Goal: Task Accomplishment & Management: Complete application form

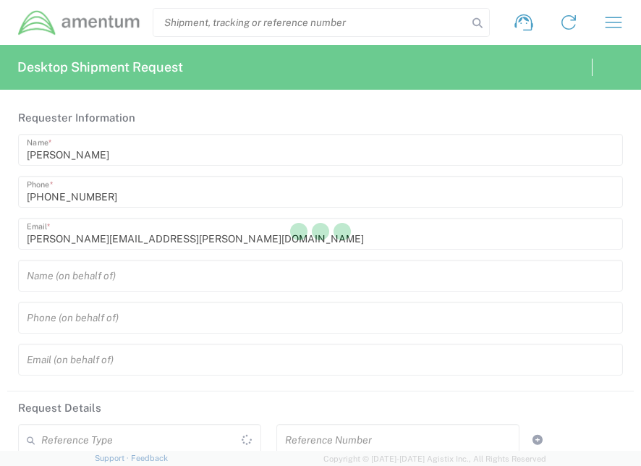
type input "[GEOGRAPHIC_DATA]"
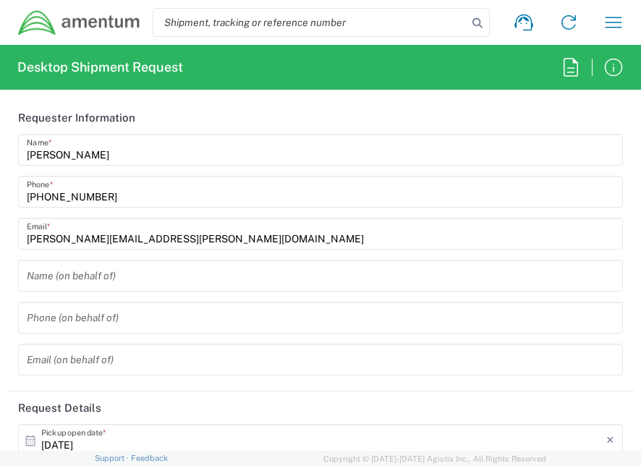
type input "[GEOGRAPHIC_DATA]"
type input "IT - Support"
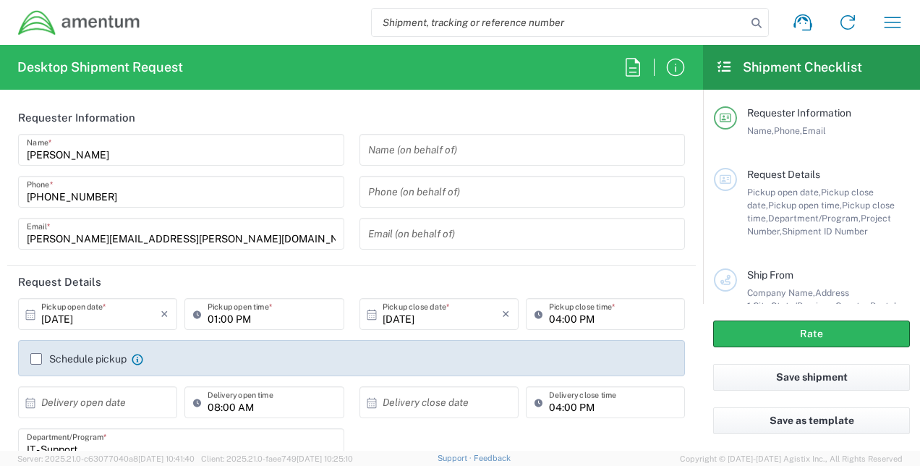
click at [29, 314] on icon at bounding box center [30, 314] width 13 height 13
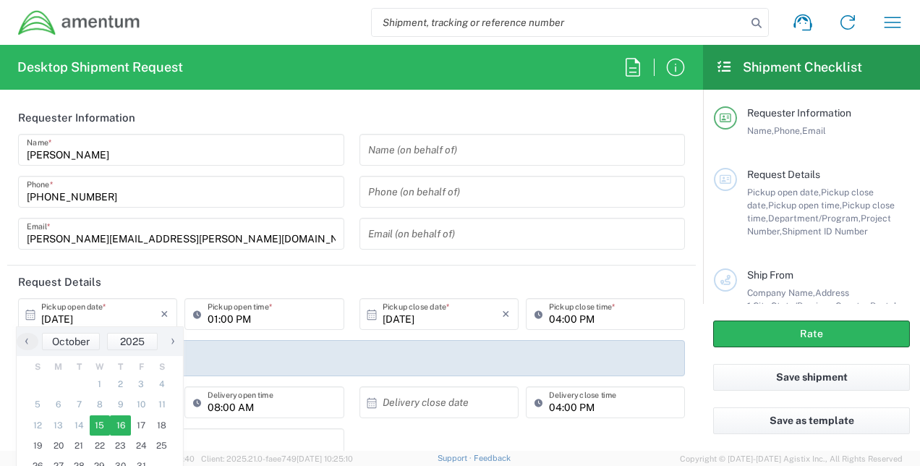
click at [124, 427] on span "16" at bounding box center [120, 425] width 21 height 20
type input "[DATE]"
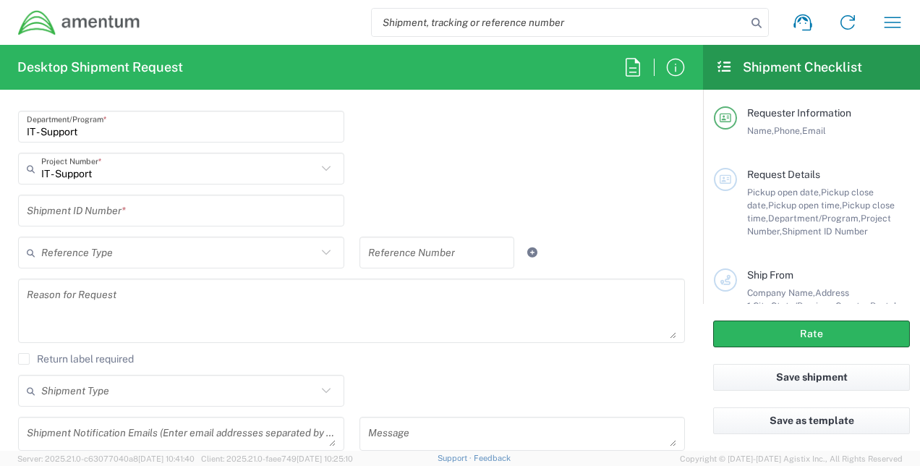
scroll to position [318, 0]
click at [155, 213] on input "text" at bounding box center [181, 209] width 309 height 25
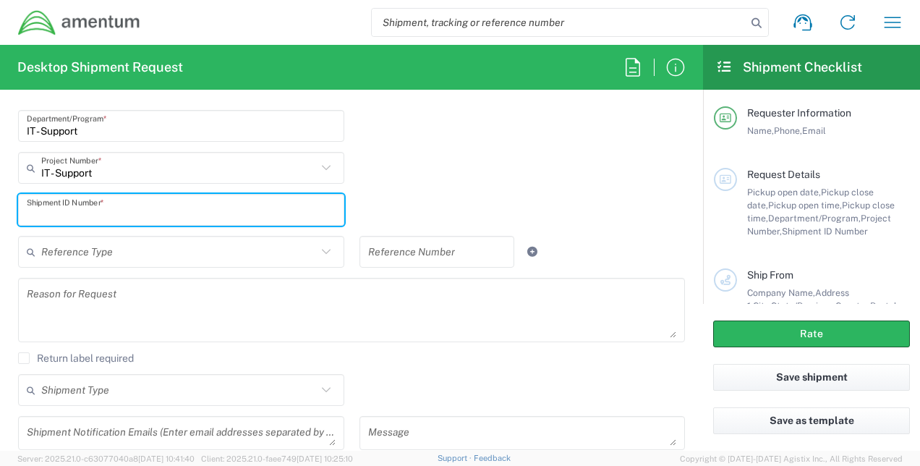
paste input "RITM0251904"
type input "RITM0251904"
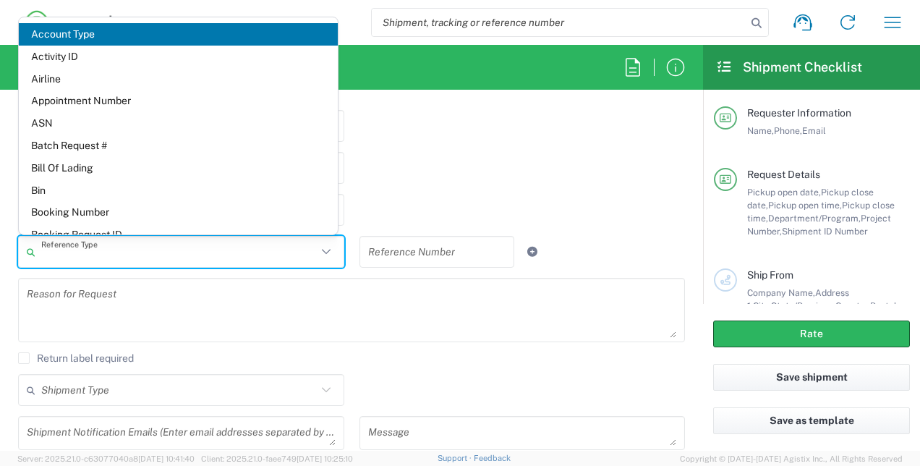
click at [116, 253] on input "text" at bounding box center [178, 251] width 275 height 25
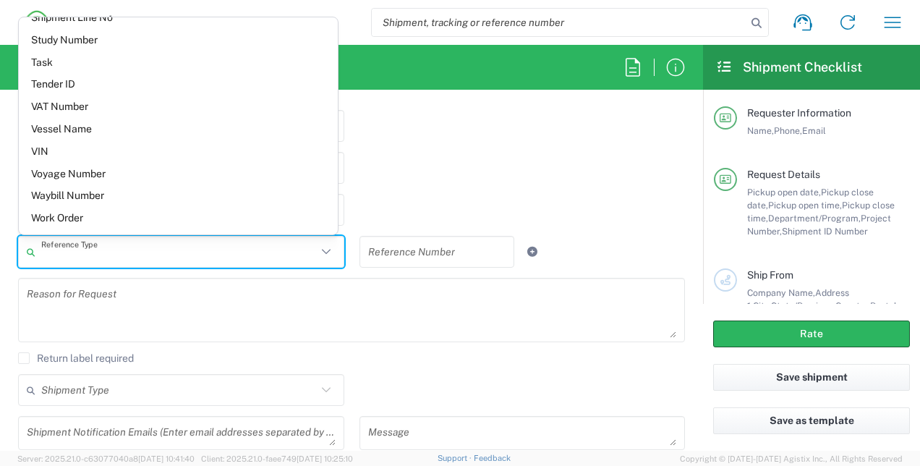
scroll to position [1220, 0]
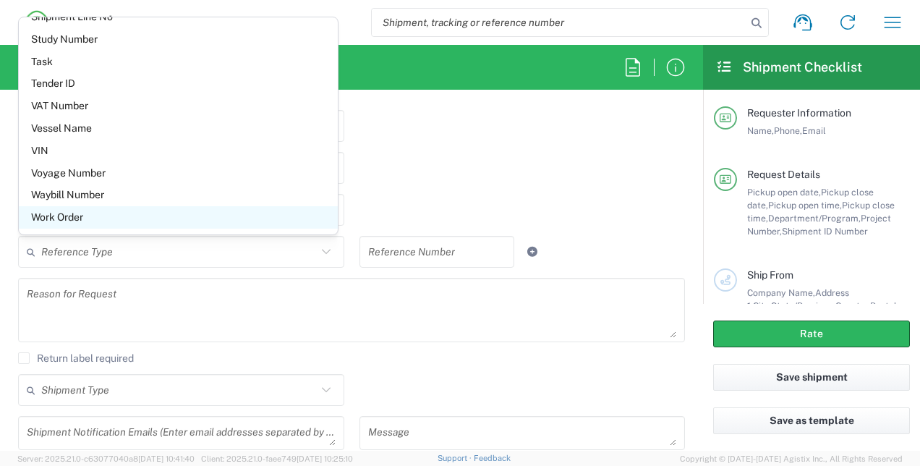
click at [69, 218] on span "Work Order" at bounding box center [178, 217] width 319 height 22
type input "Work Order"
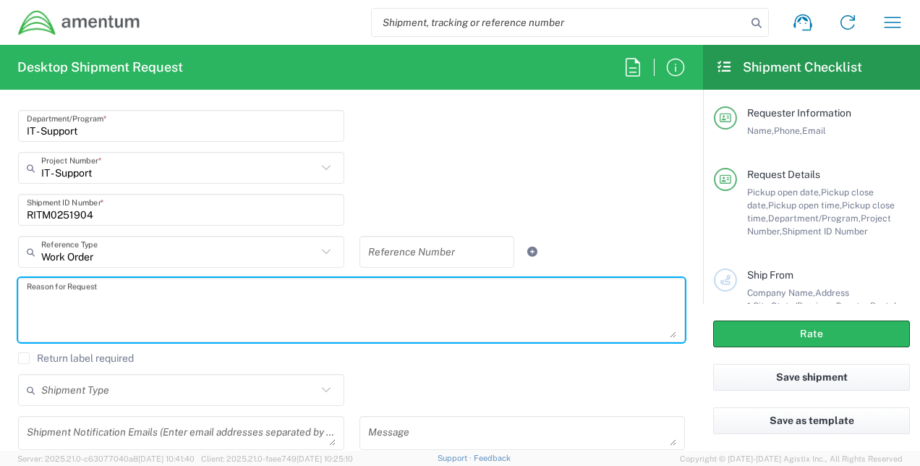
click at [279, 302] on textarea at bounding box center [351, 310] width 649 height 56
type textarea "Return company phones to Corporate IT - Mobile Devices"
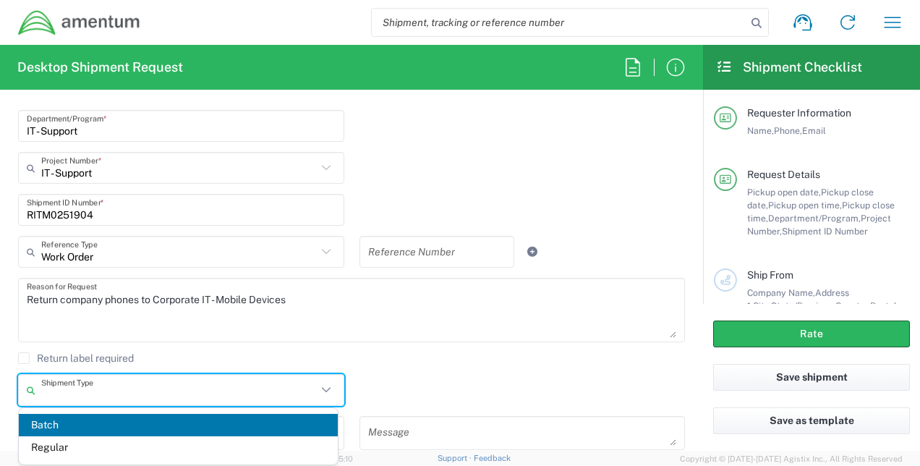
click at [247, 388] on input "text" at bounding box center [178, 389] width 275 height 25
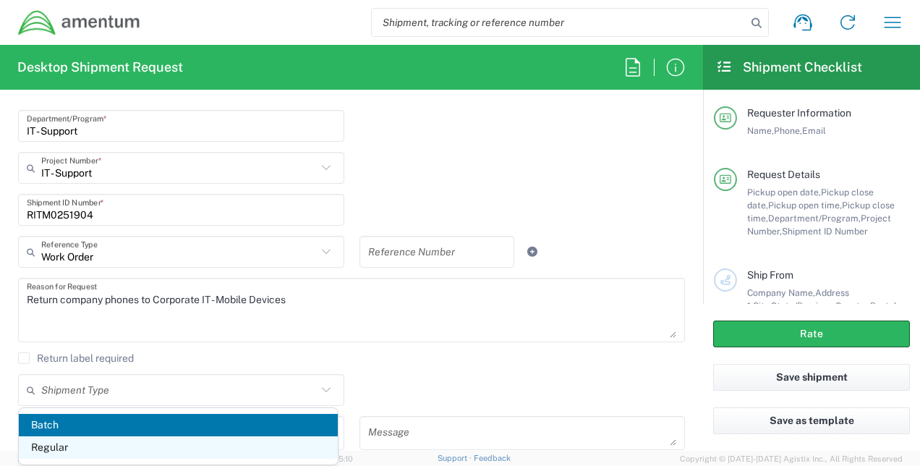
click at [220, 455] on span "Regular" at bounding box center [178, 447] width 319 height 22
type input "Regular"
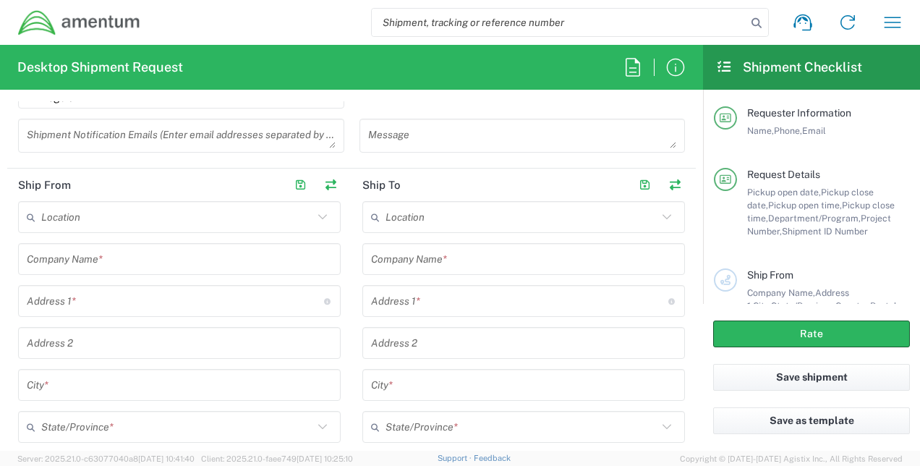
scroll to position [636, 0]
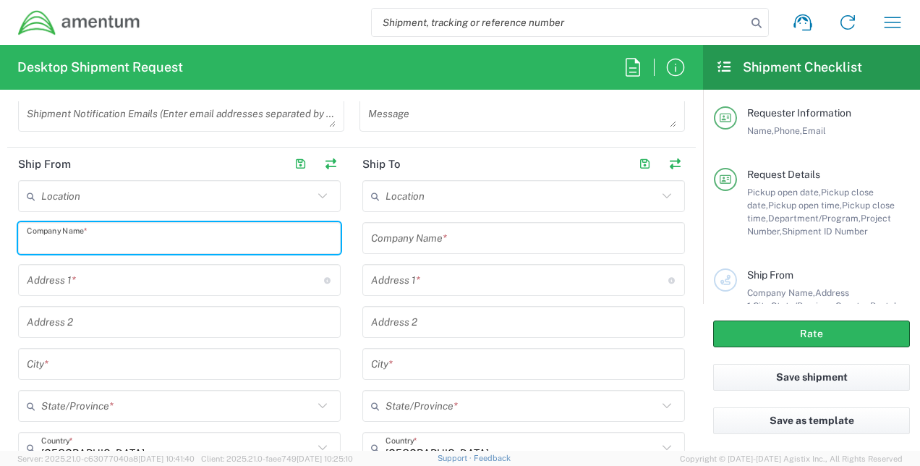
click at [197, 241] on input "text" at bounding box center [179, 238] width 305 height 25
type input "Amentum"
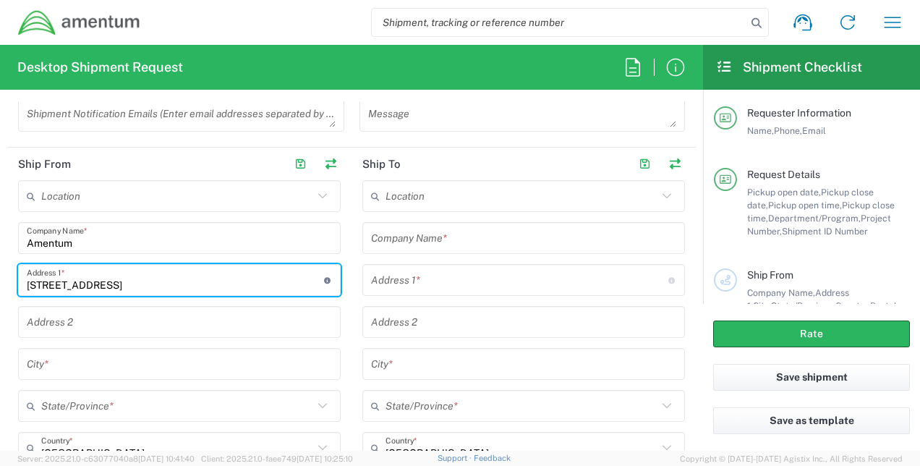
type input "[STREET_ADDRESS]"
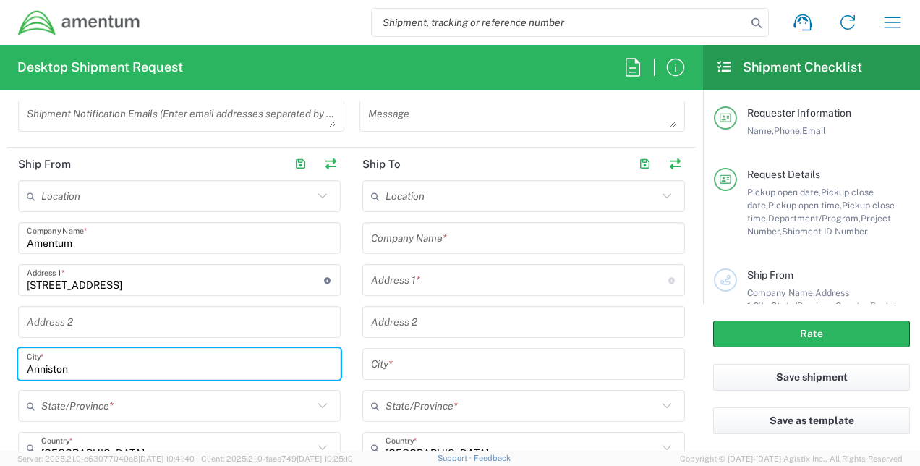
type input "Anniston"
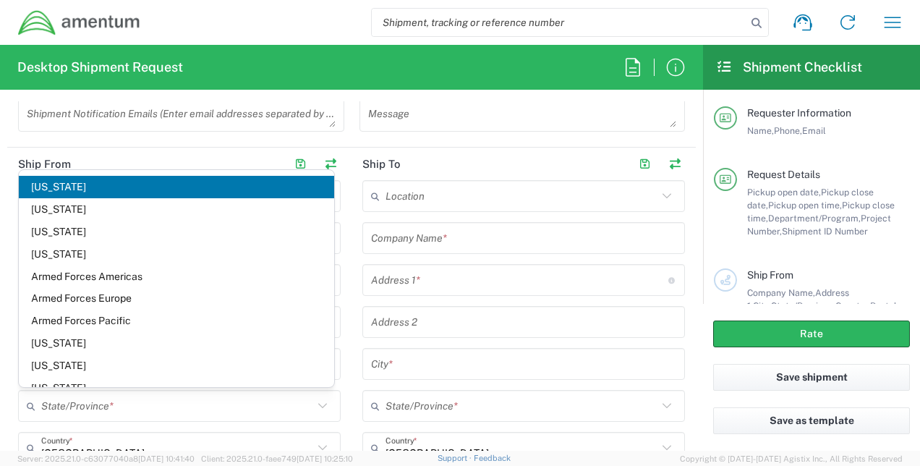
click at [78, 191] on span "[US_STATE]" at bounding box center [176, 187] width 315 height 22
type input "[US_STATE]"
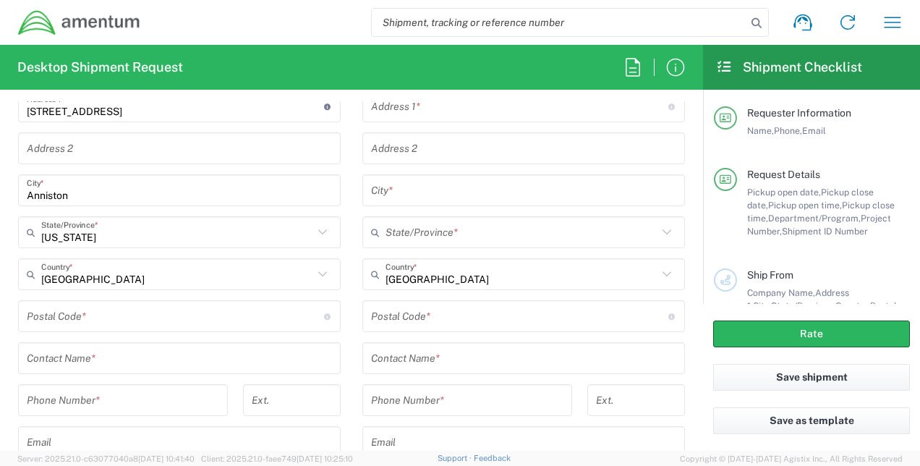
scroll to position [839, 0]
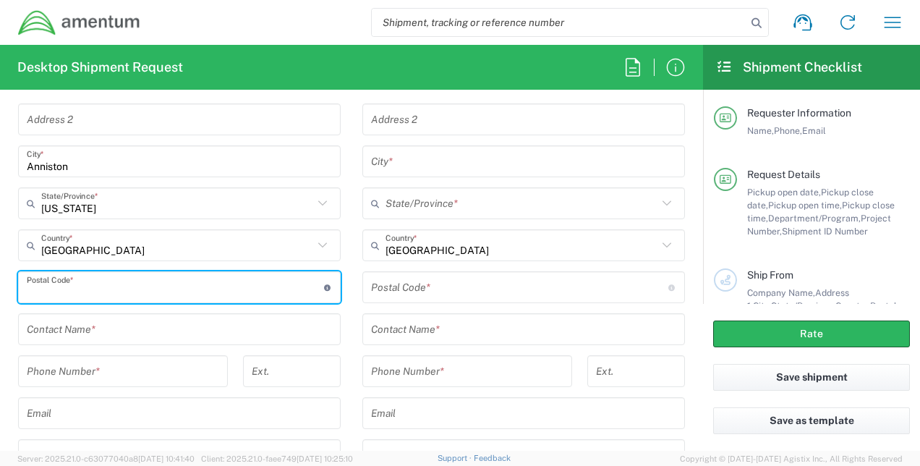
click at [161, 286] on input "undefined" at bounding box center [175, 287] width 297 height 25
type input "36201"
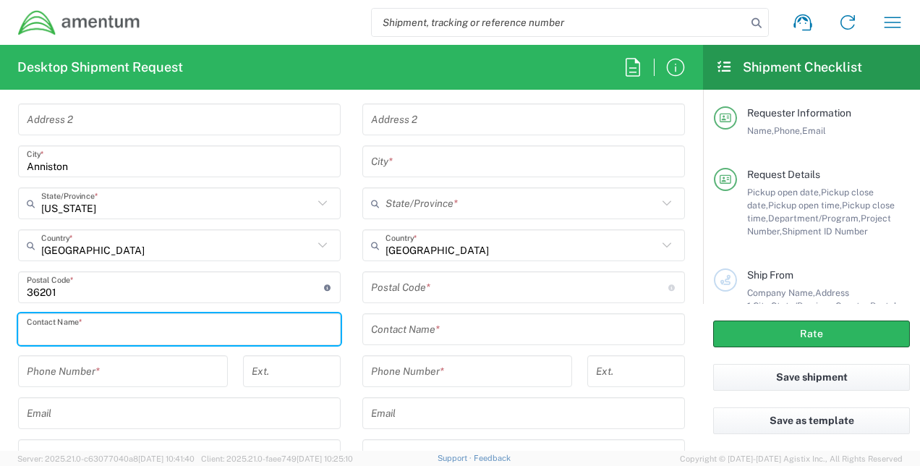
click at [36, 329] on input "text" at bounding box center [179, 329] width 305 height 25
type input "[PERSON_NAME]"
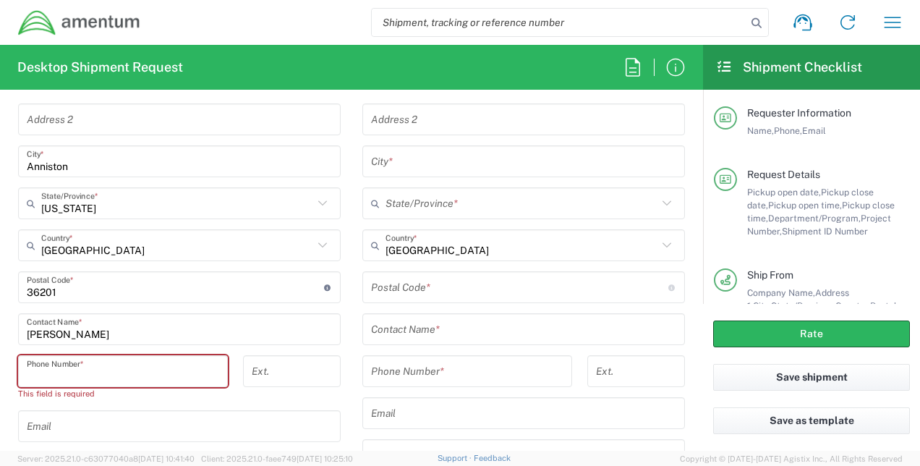
paste input "Change or Transfer Number938.899.4631"
click at [150, 370] on input "Change or Transfer Number938.899.4631" at bounding box center [123, 371] width 192 height 25
click at [132, 427] on input "text" at bounding box center [179, 426] width 305 height 25
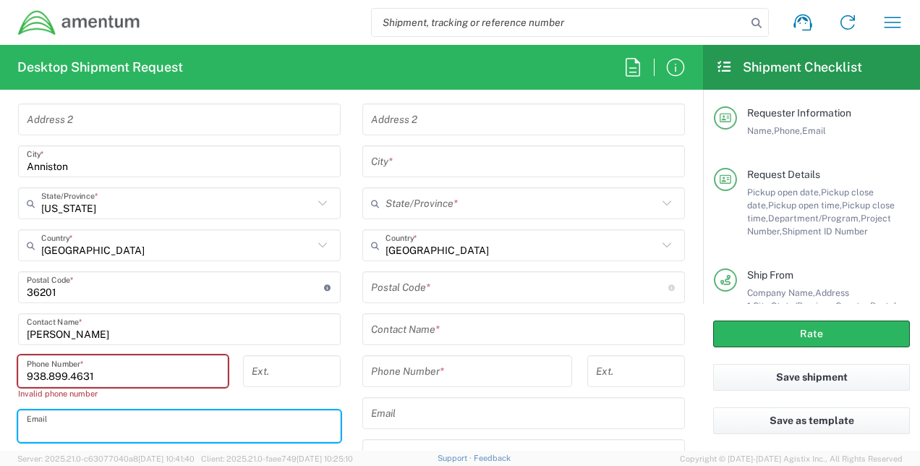
click at [314, 324] on input "[PERSON_NAME]" at bounding box center [179, 329] width 305 height 25
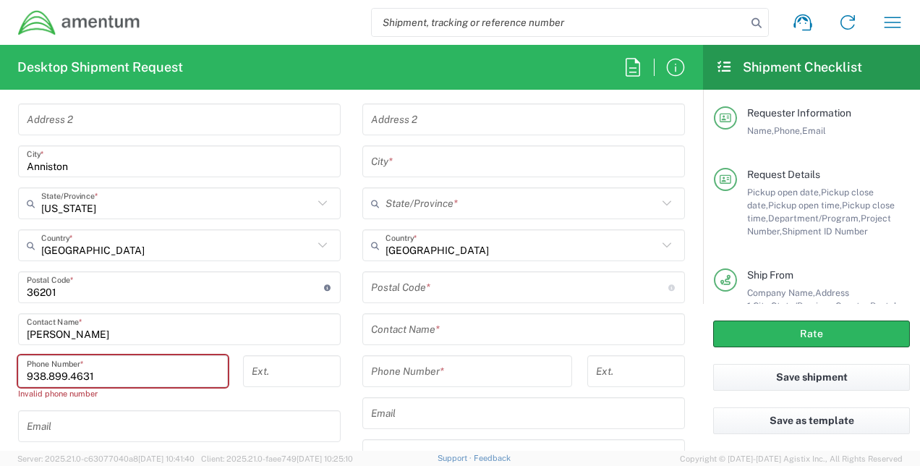
click at [45, 377] on input "938.899.4631" at bounding box center [123, 371] width 192 height 25
click at [72, 375] on input "938-899.4631" at bounding box center [123, 371] width 192 height 25
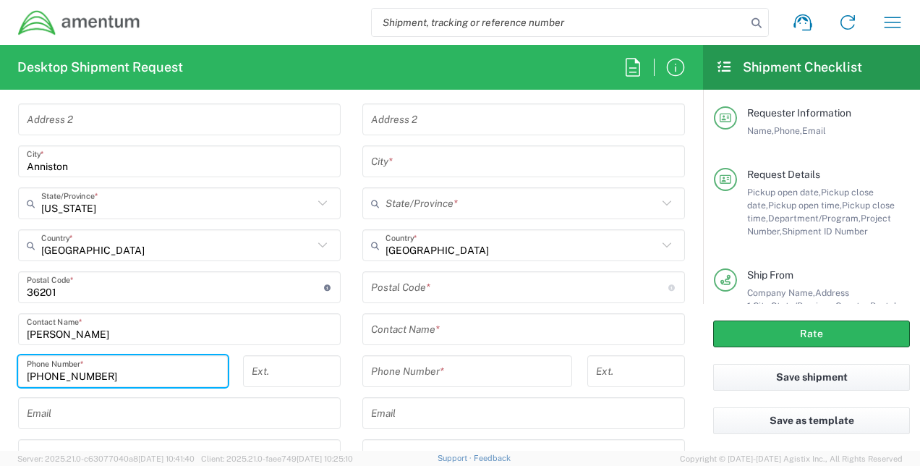
type input "[PHONE_NUMBER]"
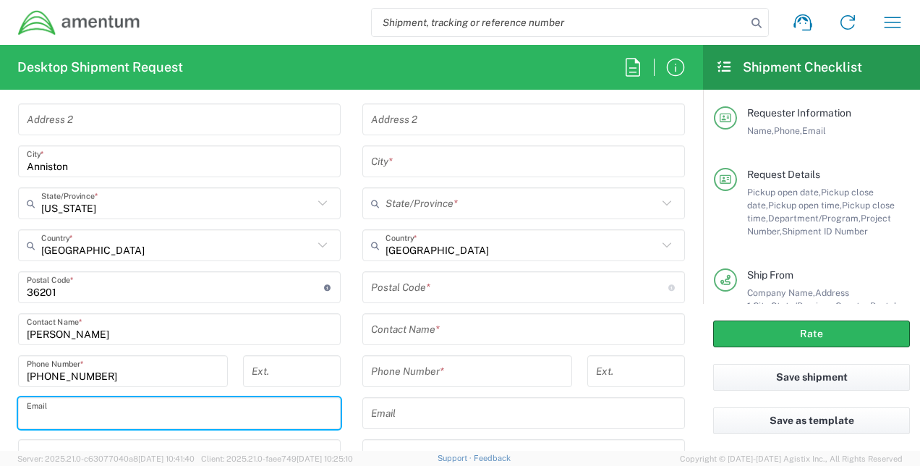
click at [110, 405] on input "text" at bounding box center [179, 413] width 305 height 25
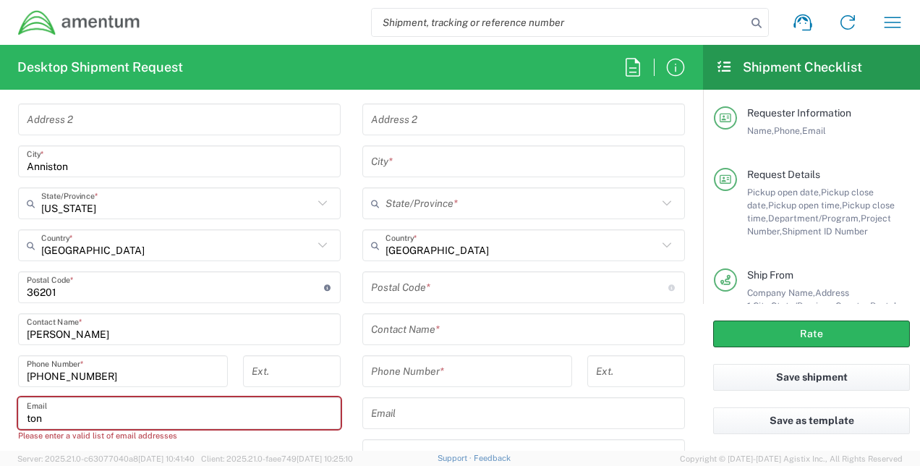
type input "[PERSON_NAME][EMAIL_ADDRESS][DOMAIN_NAME]"
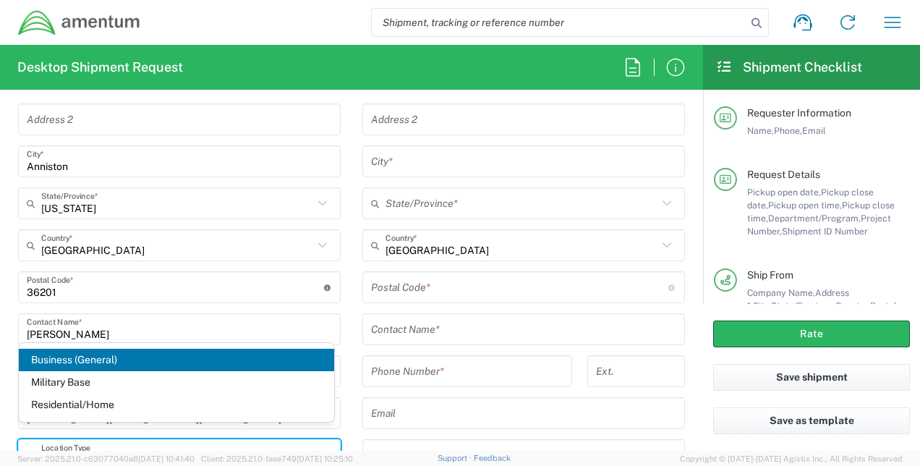
scroll to position [853, 0]
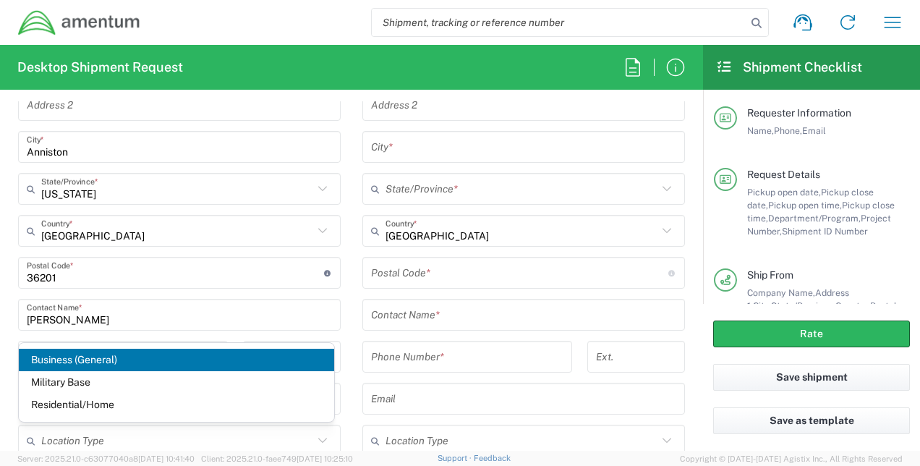
click at [121, 355] on span "Business (General)" at bounding box center [176, 359] width 315 height 22
type input "Business (General)"
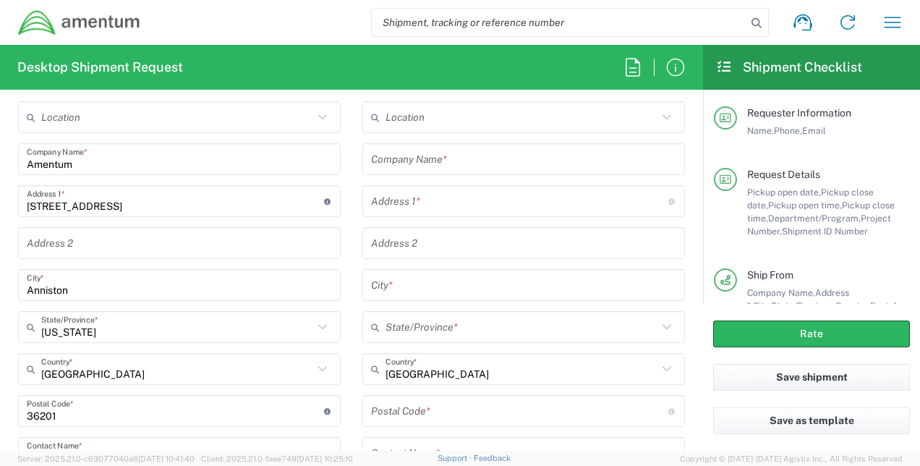
scroll to position [709, 0]
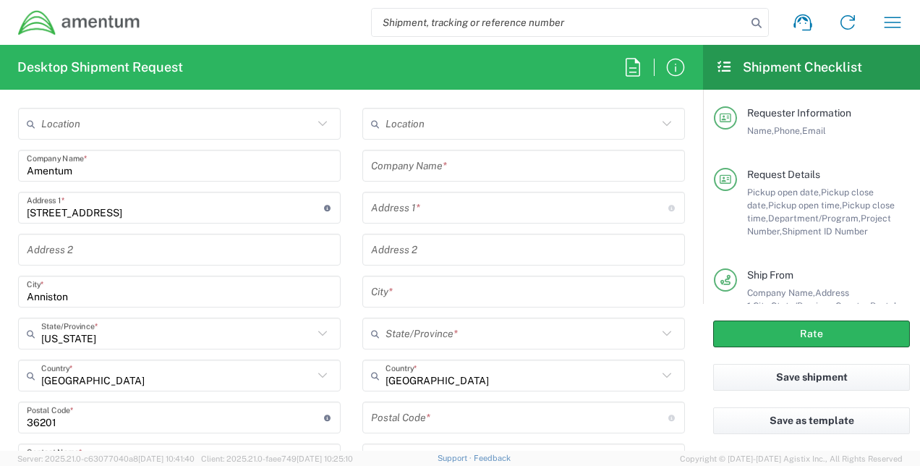
click at [478, 158] on input "text" at bounding box center [523, 165] width 305 height 25
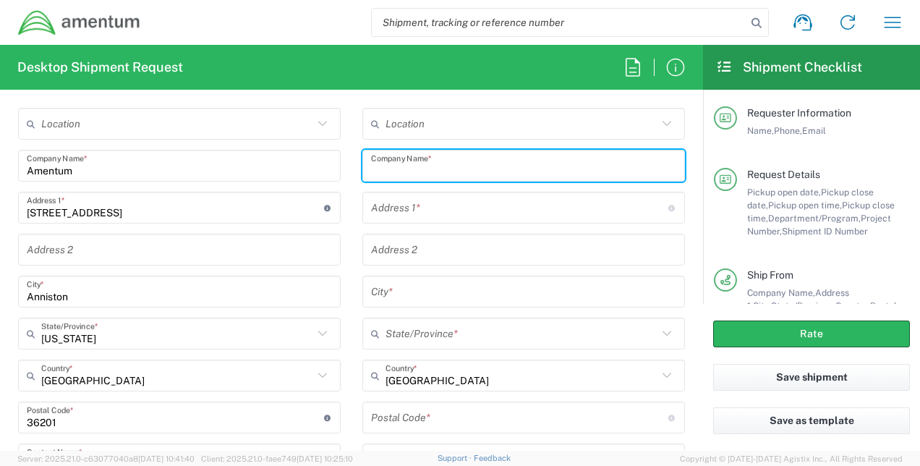
type input "M"
click at [478, 158] on input "text" at bounding box center [523, 165] width 305 height 25
type input "a"
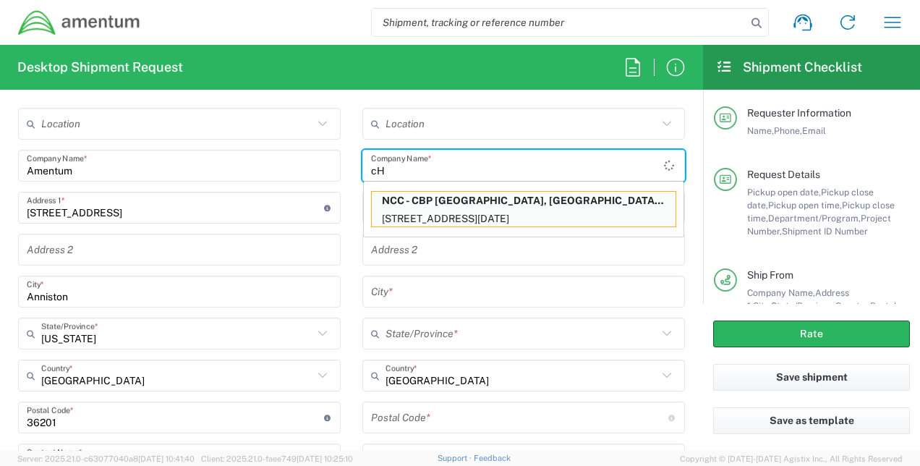
type input "c"
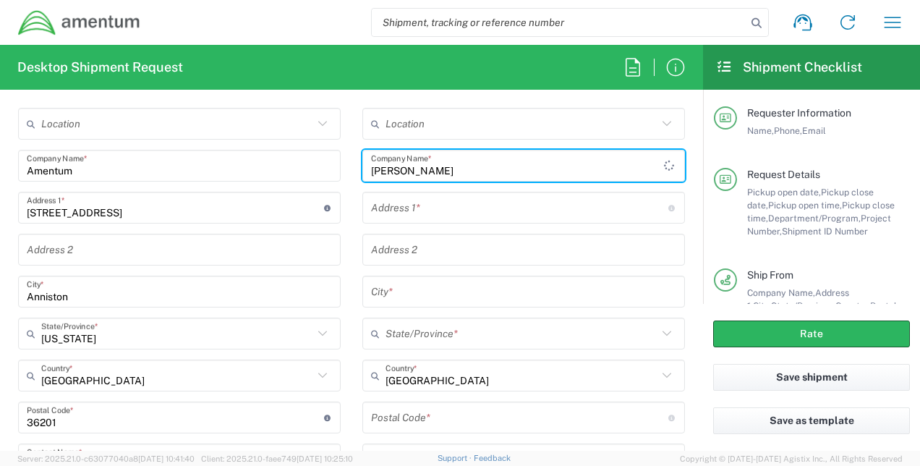
type input "[PERSON_NAME]"
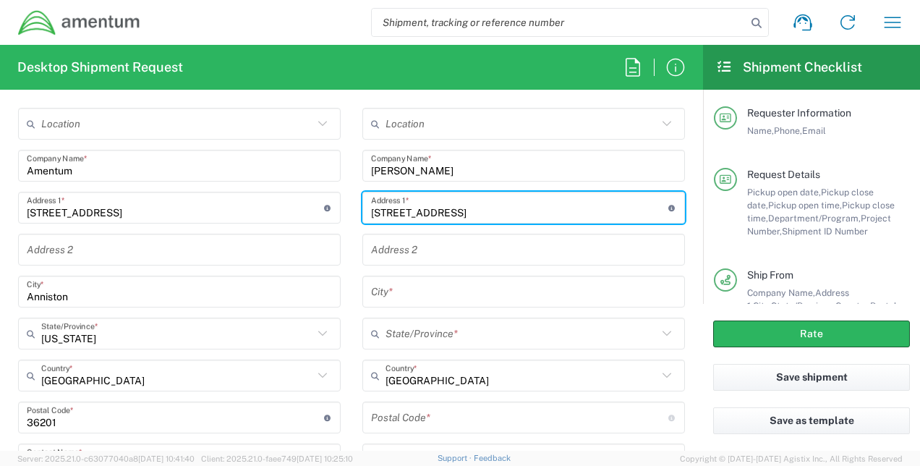
type input "[STREET_ADDRESS]"
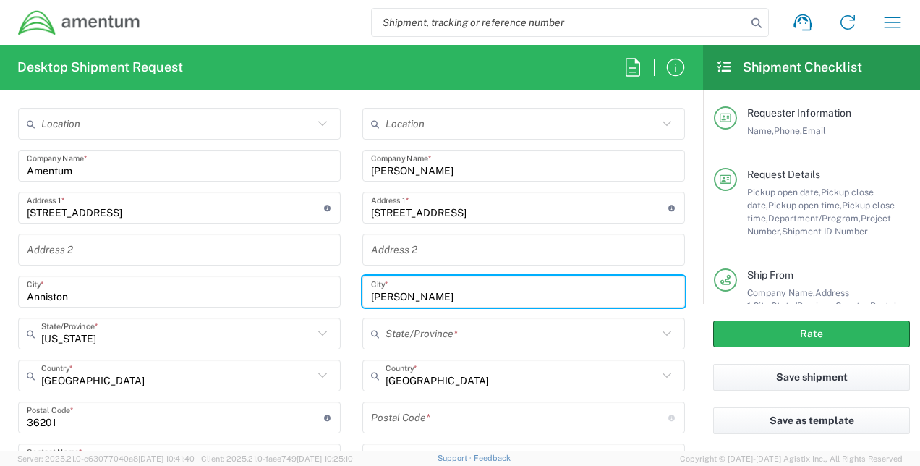
type input "[PERSON_NAME]"
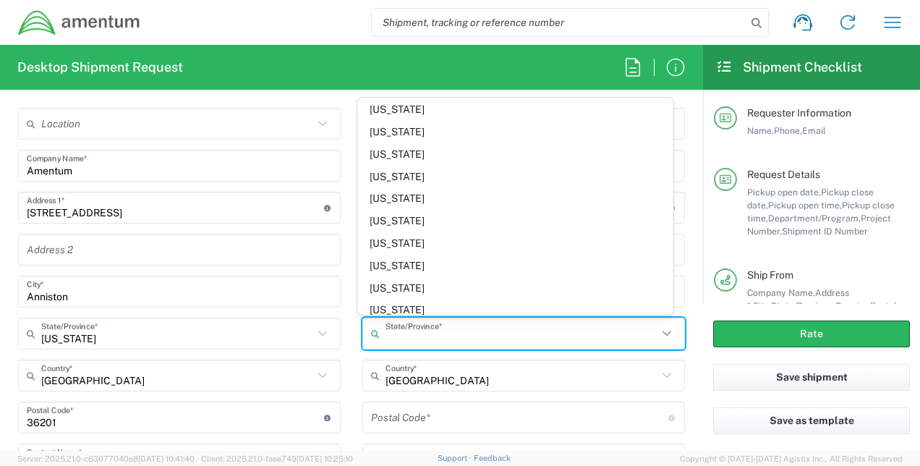
scroll to position [964, 0]
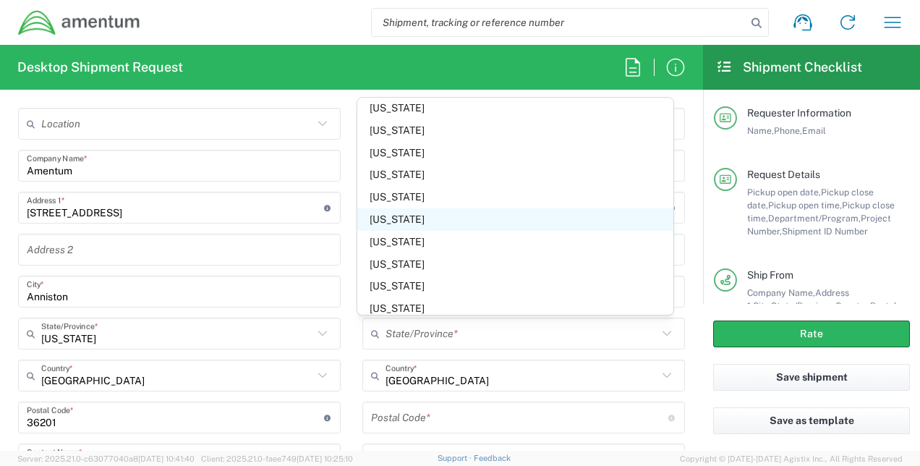
click at [450, 219] on span "[US_STATE]" at bounding box center [514, 219] width 315 height 22
type input "[US_STATE]"
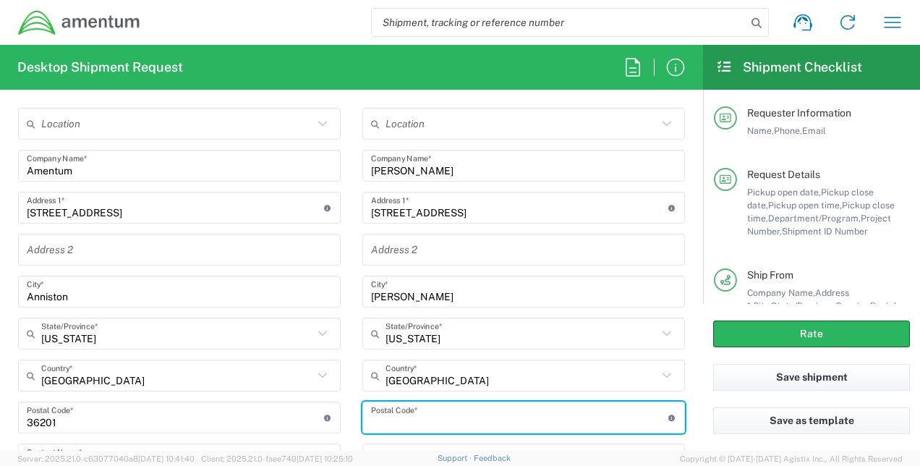
click at [455, 423] on input "undefined" at bounding box center [519, 417] width 297 height 25
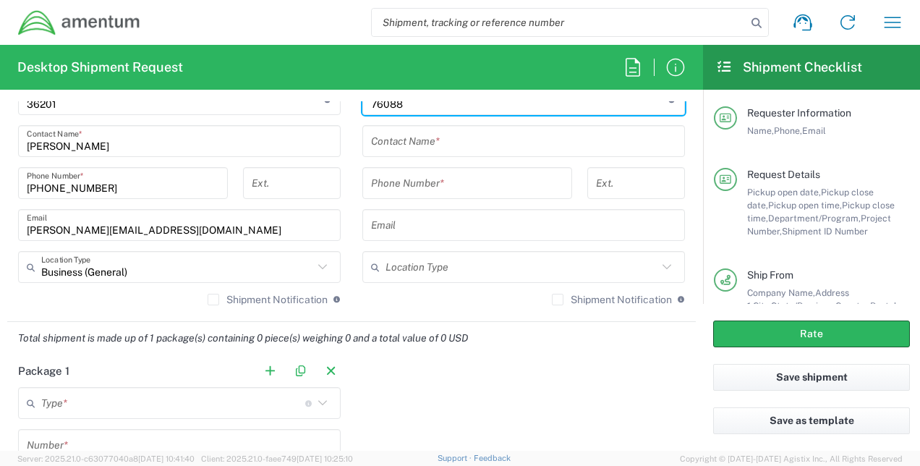
scroll to position [1027, 0]
type input "76088"
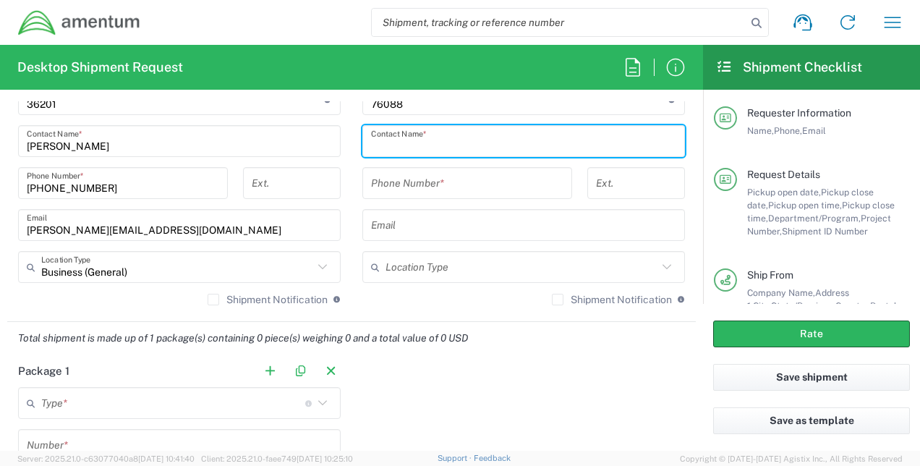
click at [479, 129] on input "text" at bounding box center [523, 141] width 305 height 25
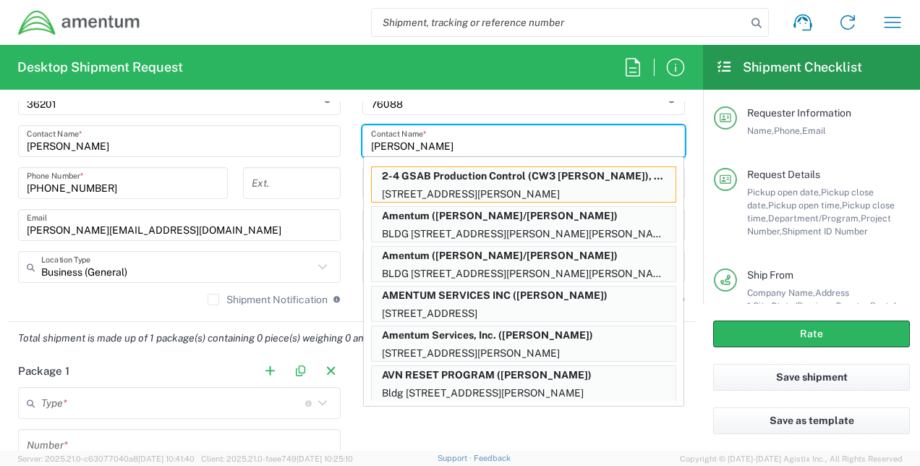
type input "[PERSON_NAME]"
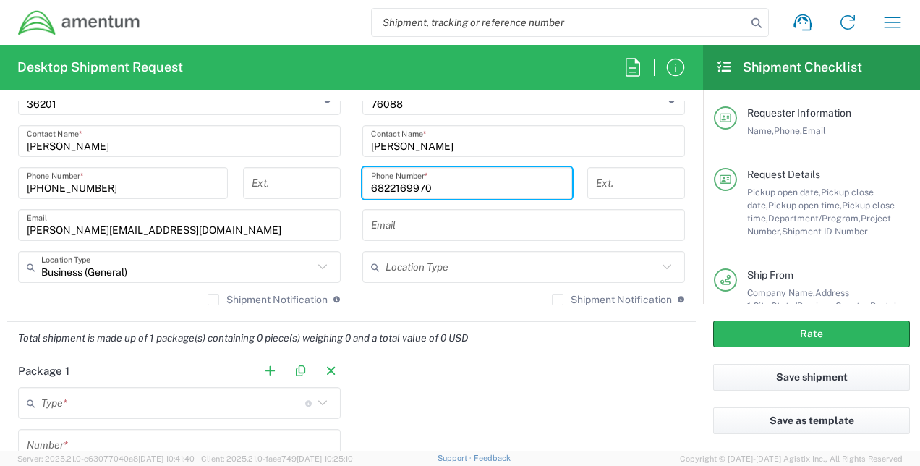
type input "6822169970"
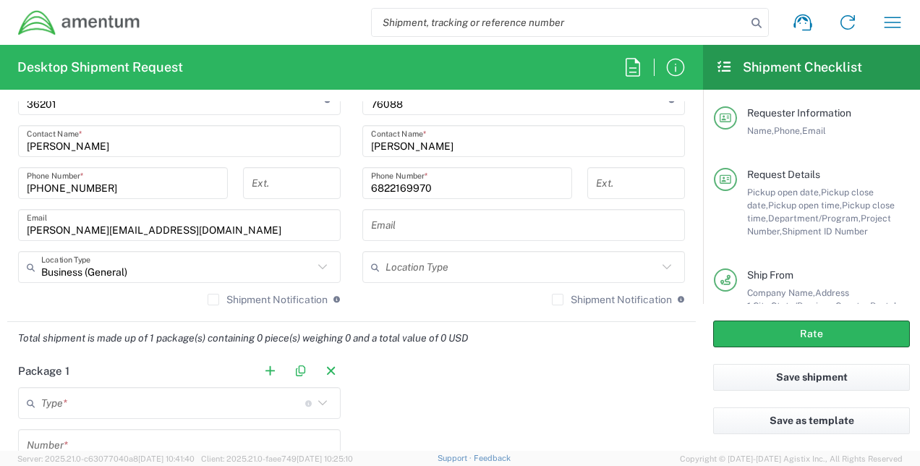
click at [378, 235] on div "Email" at bounding box center [523, 225] width 322 height 32
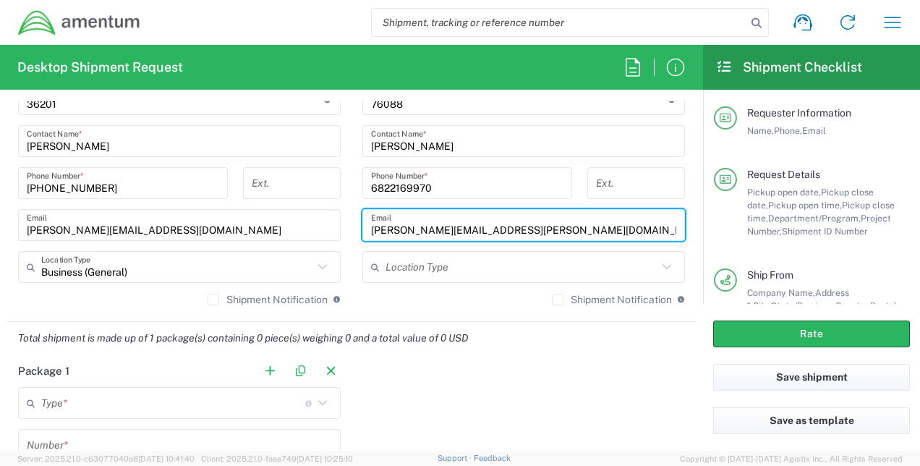
type input "[PERSON_NAME][EMAIL_ADDRESS][PERSON_NAME][DOMAIN_NAME]"
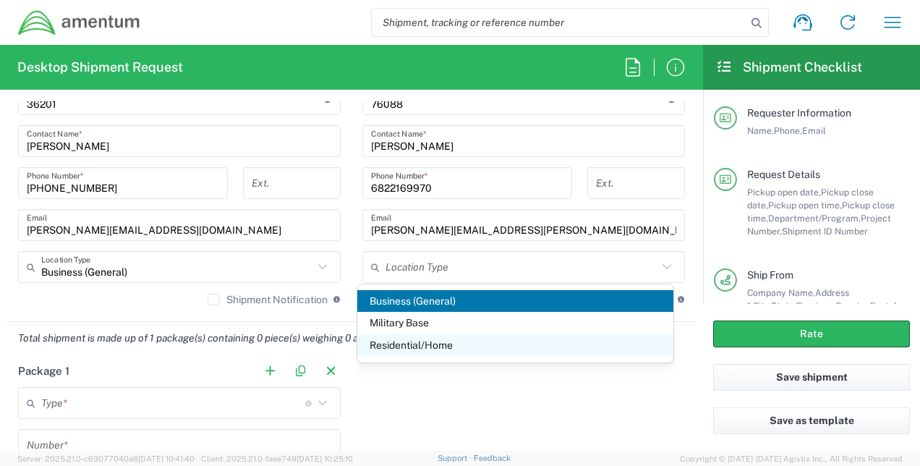
click at [429, 347] on span "Residential/Home" at bounding box center [514, 345] width 315 height 22
type input "Residential/Home"
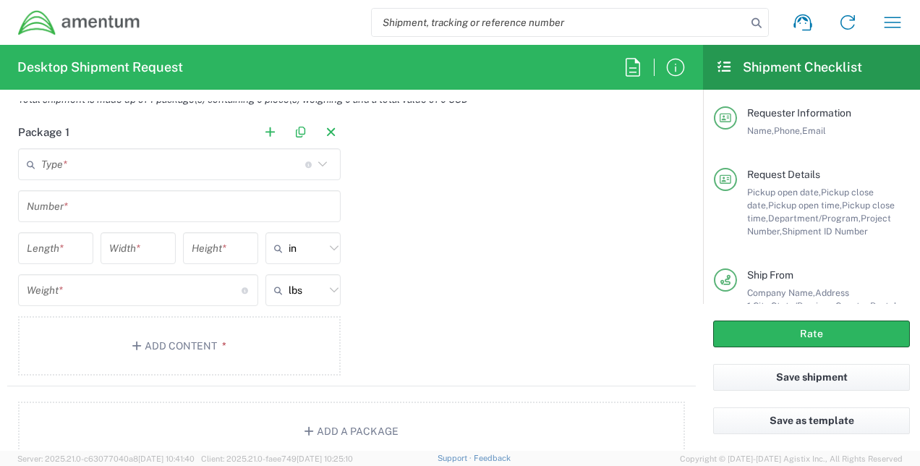
scroll to position [1287, 0]
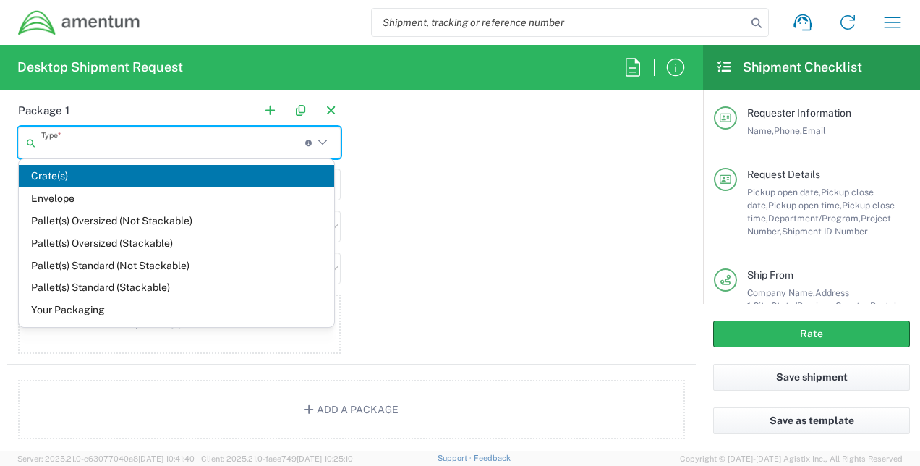
click at [139, 142] on input "text" at bounding box center [173, 142] width 264 height 25
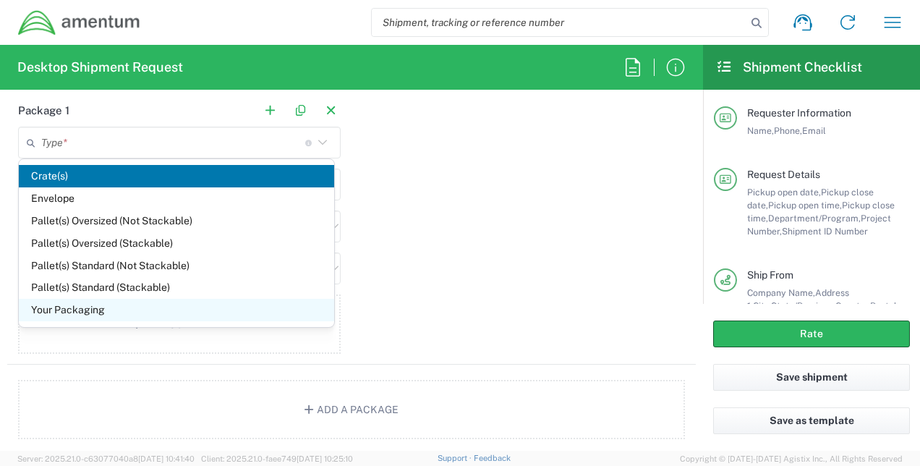
click at [105, 312] on span "Your Packaging" at bounding box center [176, 310] width 315 height 22
type input "Your Packaging"
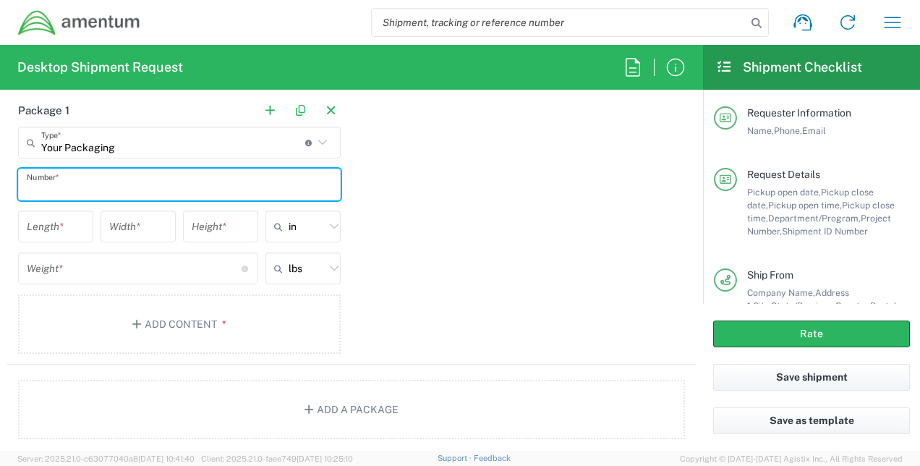
click at [175, 181] on input "text" at bounding box center [179, 184] width 305 height 25
type input "1"
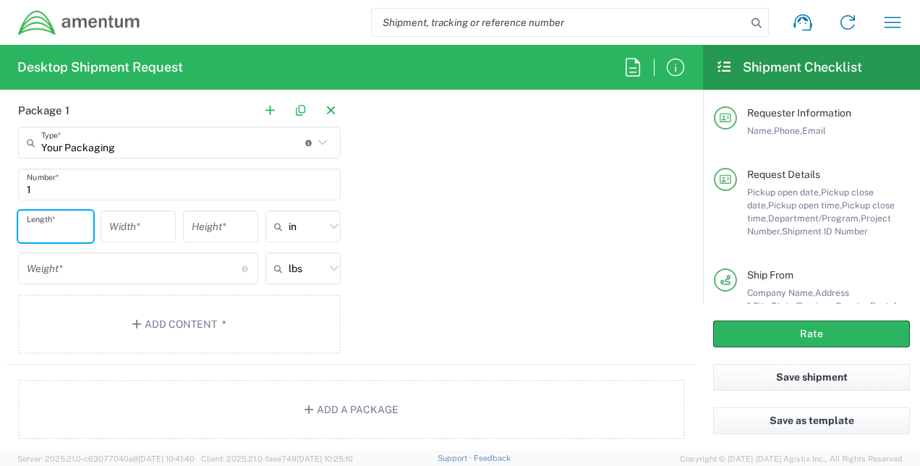
click at [78, 224] on input "number" at bounding box center [56, 226] width 58 height 25
type input "8.5"
type input "5.5"
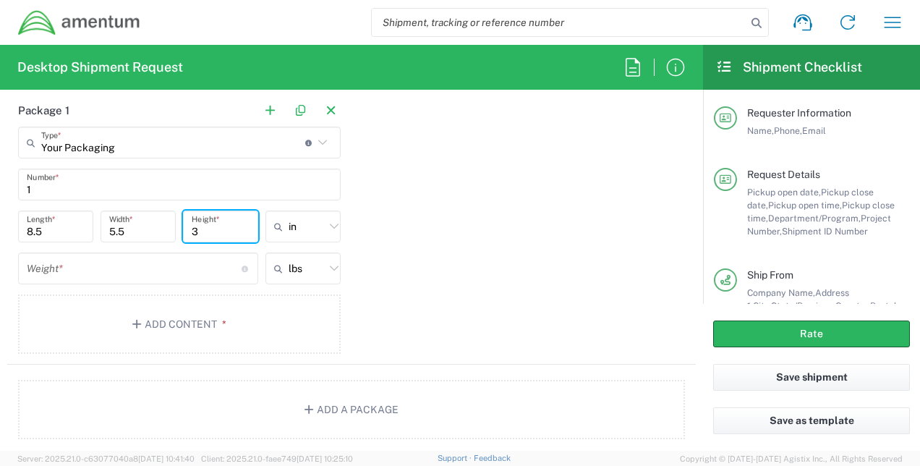
type input "3"
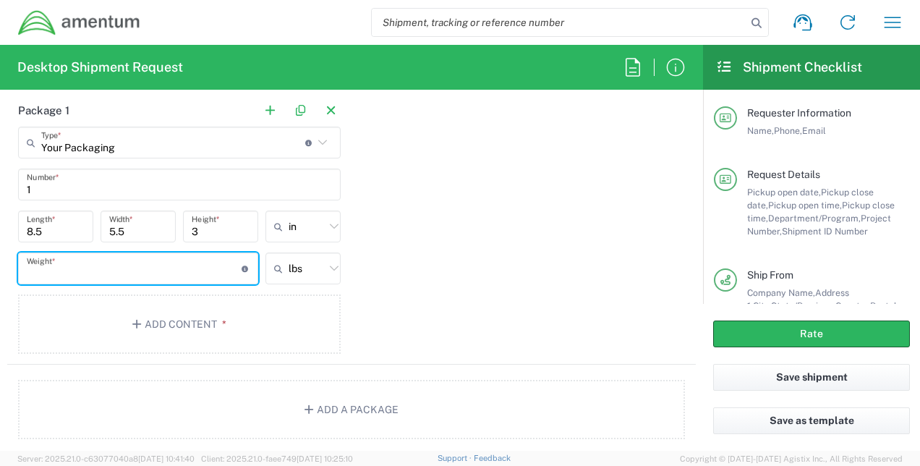
click at [74, 266] on input "number" at bounding box center [134, 268] width 215 height 25
type input "4"
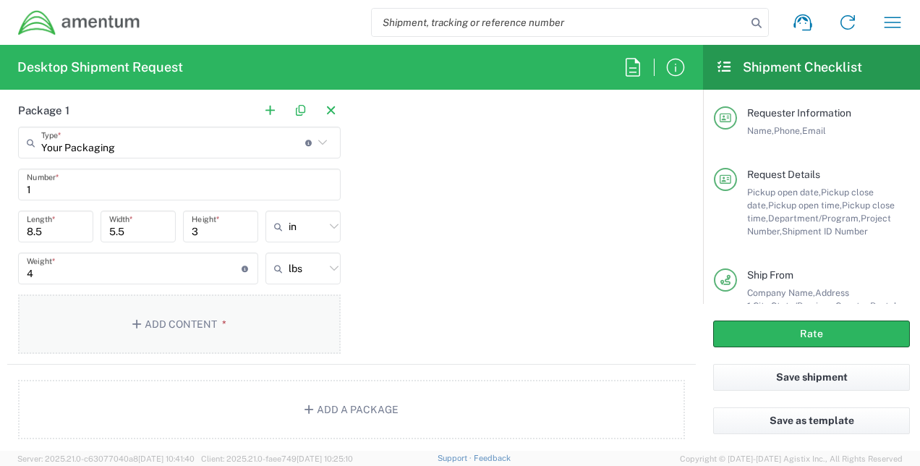
click at [72, 310] on button "Add Content *" at bounding box center [179, 323] width 322 height 59
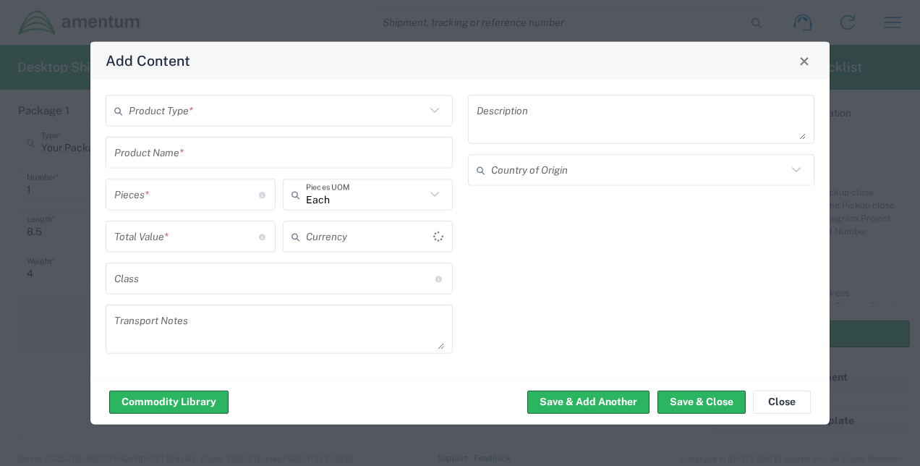
type input "US Dollar"
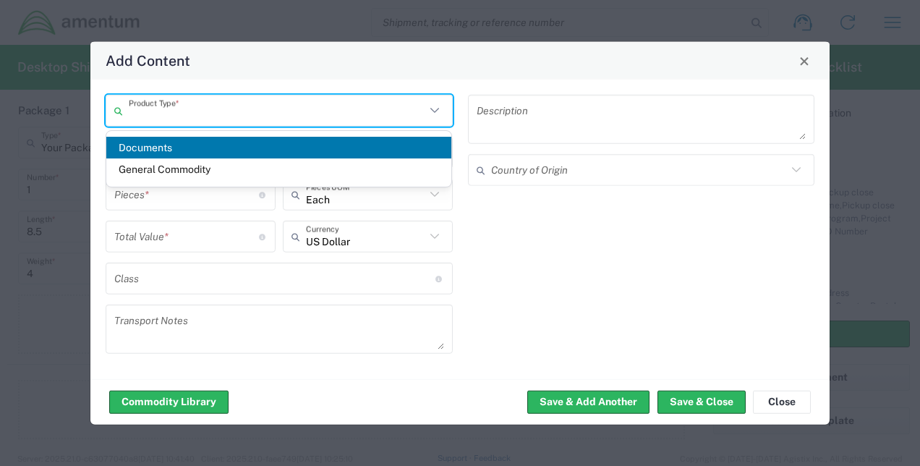
click at [377, 118] on input "text" at bounding box center [277, 110] width 296 height 25
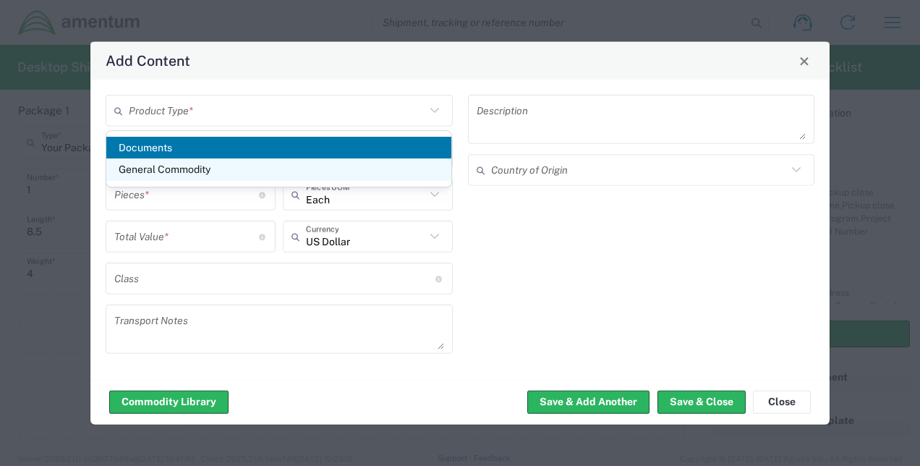
click at [353, 168] on span "General Commodity" at bounding box center [279, 169] width 346 height 22
type input "General Commodity"
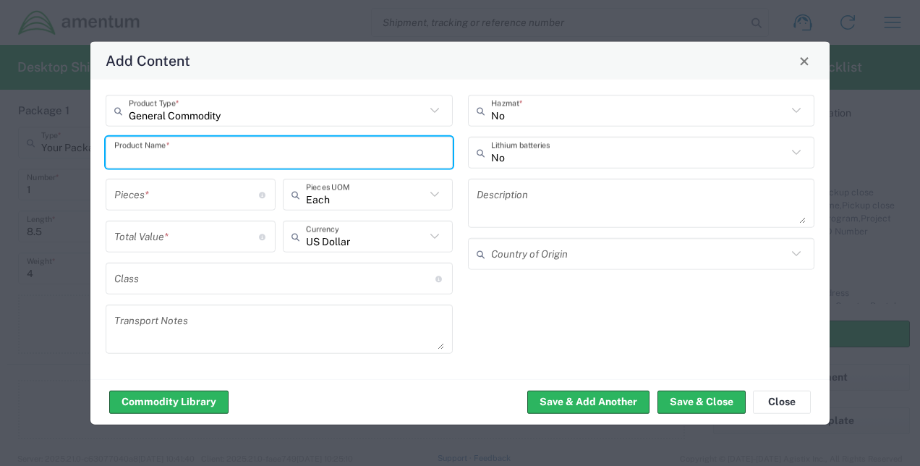
click at [273, 150] on input "text" at bounding box center [279, 152] width 330 height 25
type input "I"
type input "iPhone 15 Pro Max"
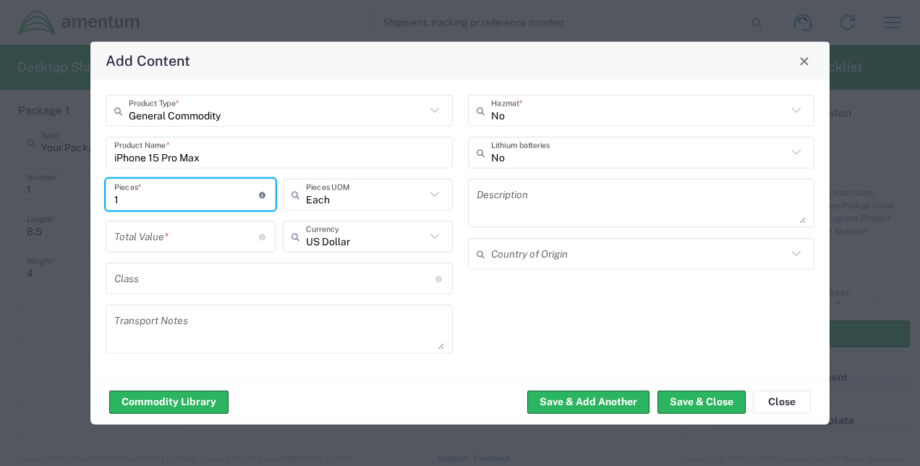
type input "1"
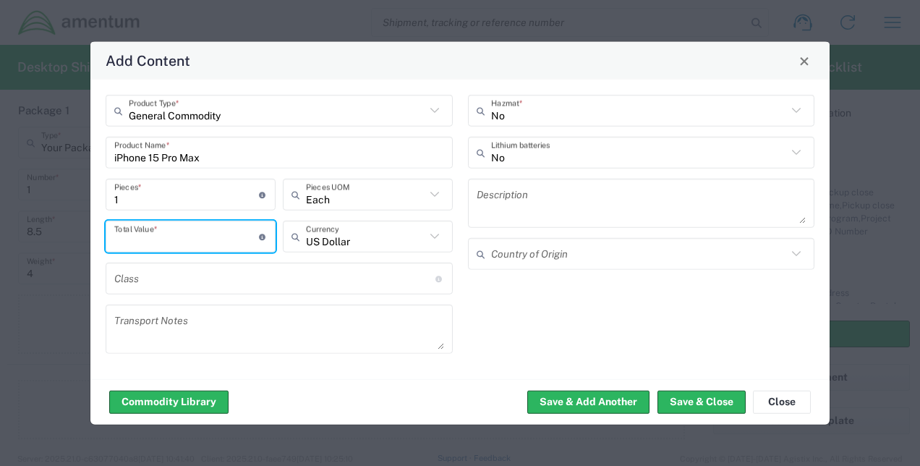
click at [194, 235] on input "number" at bounding box center [186, 235] width 145 height 25
type input "900.00"
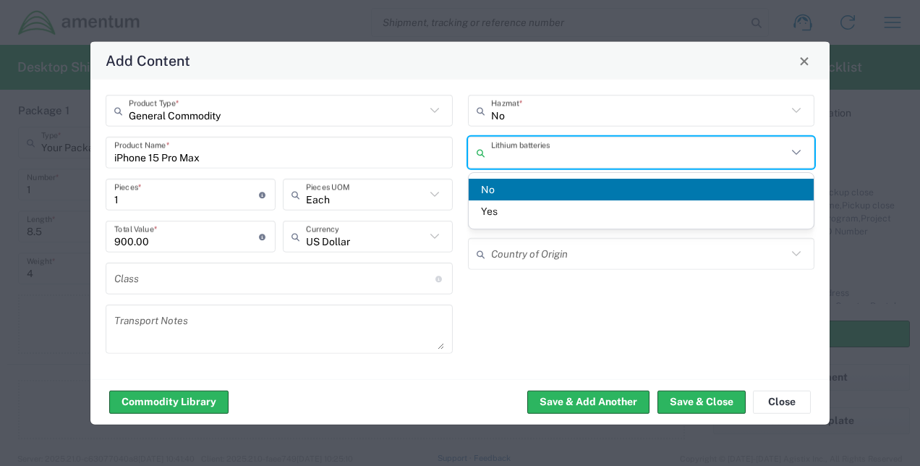
click at [593, 156] on input "text" at bounding box center [639, 152] width 296 height 25
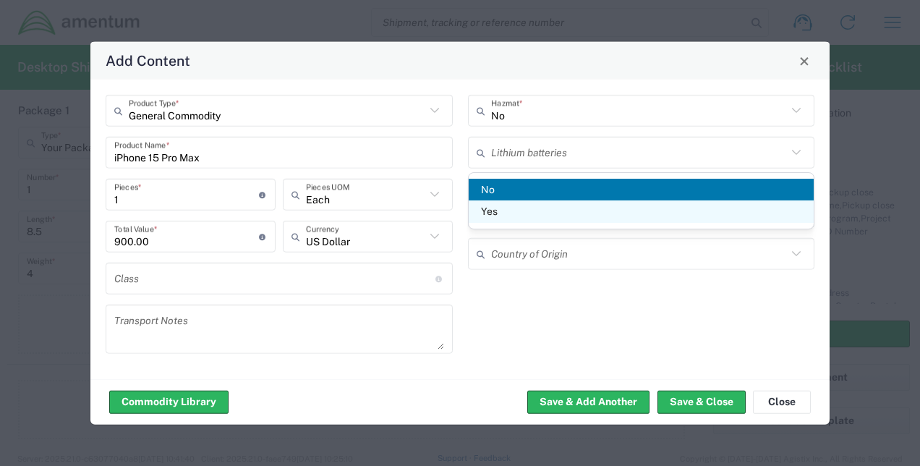
click at [563, 210] on span "Yes" at bounding box center [642, 211] width 346 height 22
type input "Yes"
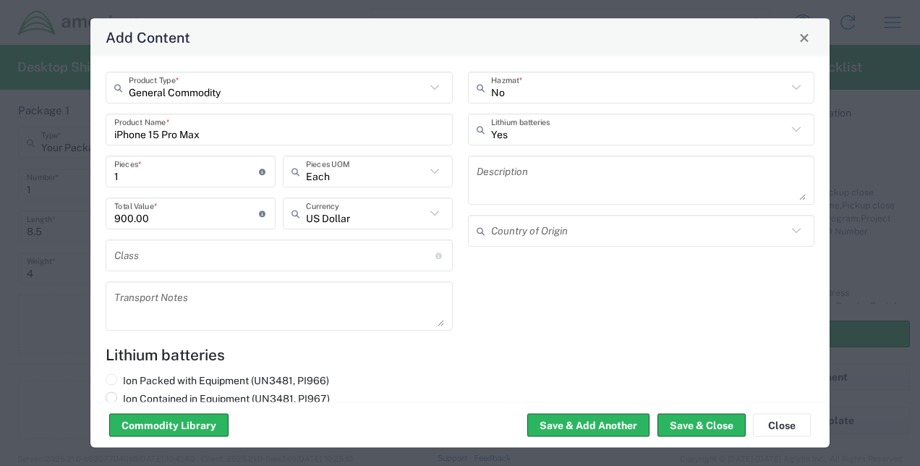
click at [113, 398] on span at bounding box center [112, 398] width 12 height 12
click at [123, 398] on input "Ion Contained in Equipment (UN3481, PI967)" at bounding box center [127, 396] width 9 height 9
radio input "true"
click at [640, 427] on button "Save & Close" at bounding box center [701, 425] width 88 height 23
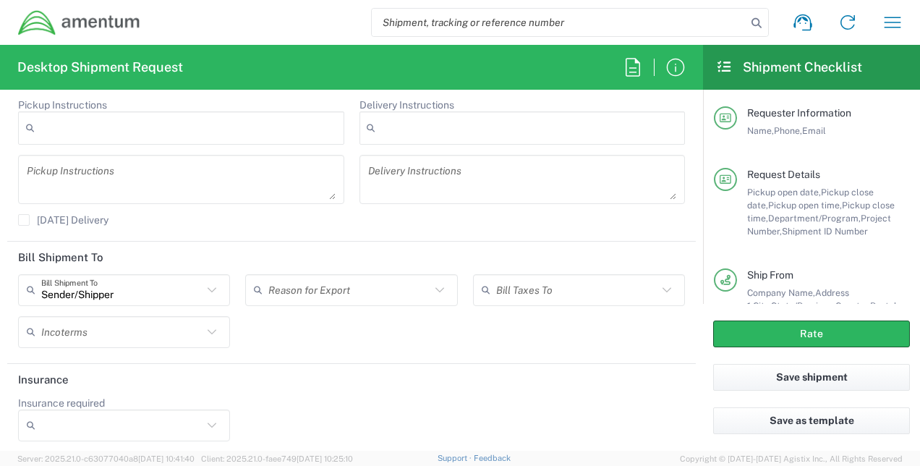
scroll to position [1960, 0]
click at [640, 338] on button "Rate" at bounding box center [811, 333] width 197 height 27
type input "IT - Support"
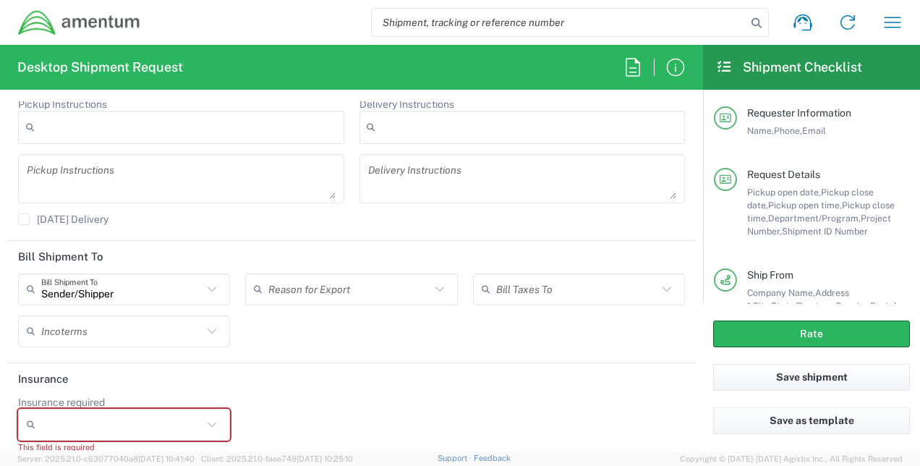
click at [211, 419] on icon at bounding box center [211, 424] width 19 height 19
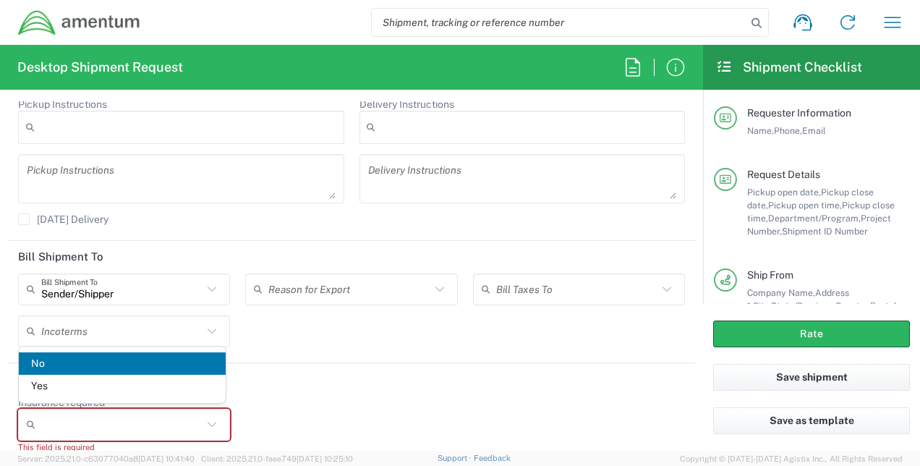
click at [184, 364] on span "No" at bounding box center [122, 363] width 207 height 22
type input "No"
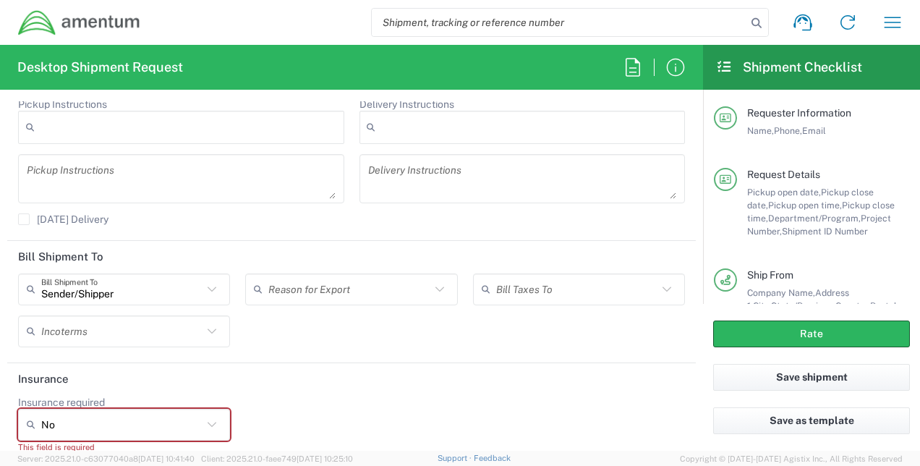
click at [351, 405] on div "Insurance required No No Yes This field is required" at bounding box center [352, 429] width 682 height 68
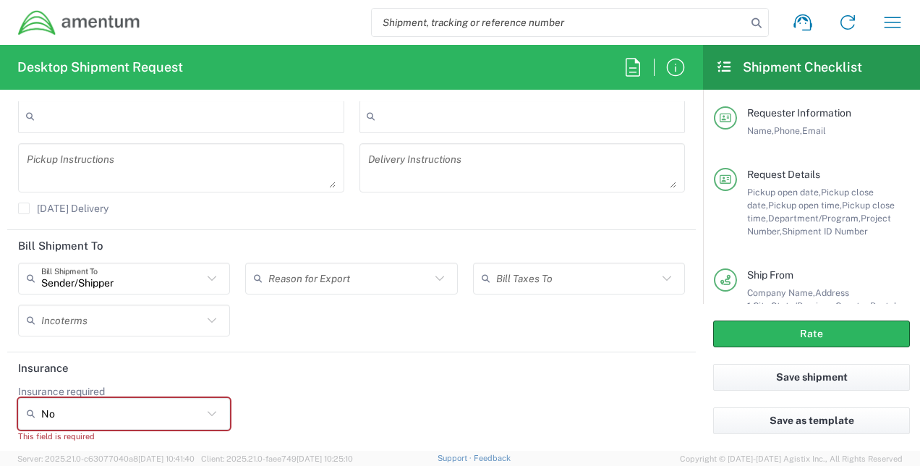
scroll to position [1973, 0]
click at [535, 418] on div "Insurance required No No Yes This field is required" at bounding box center [352, 416] width 682 height 68
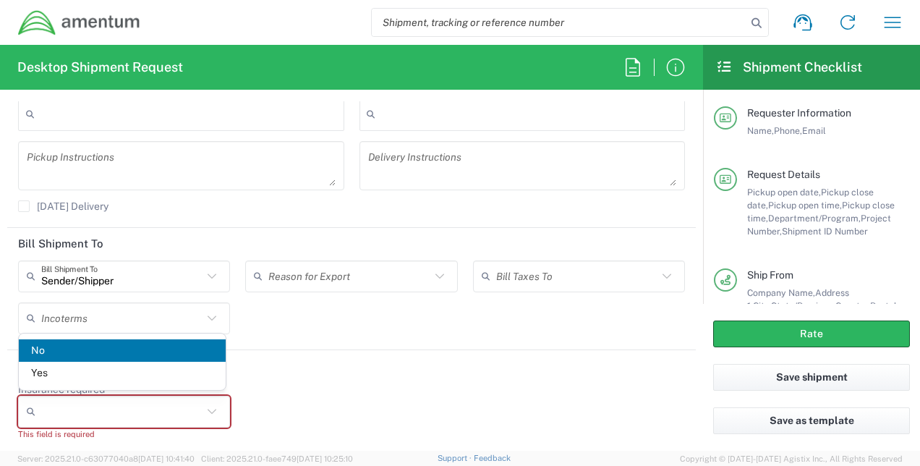
click at [41, 343] on span "No" at bounding box center [122, 350] width 207 height 22
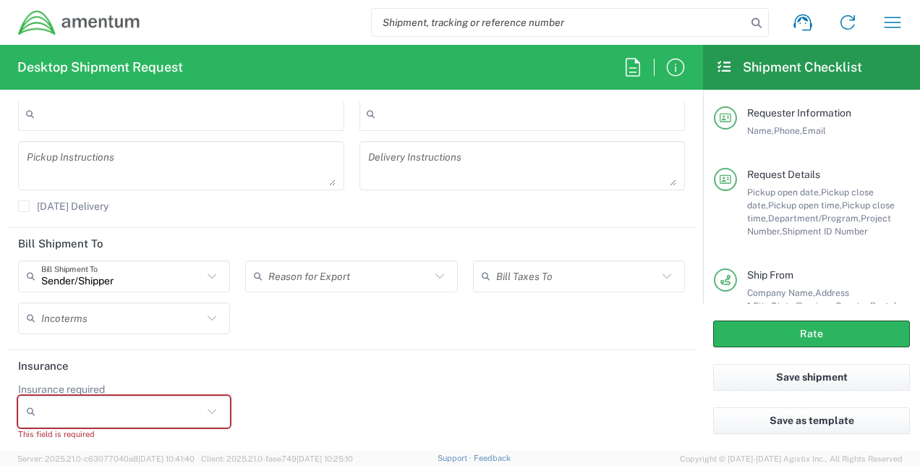
click at [54, 400] on input "Insurance required" at bounding box center [121, 411] width 161 height 23
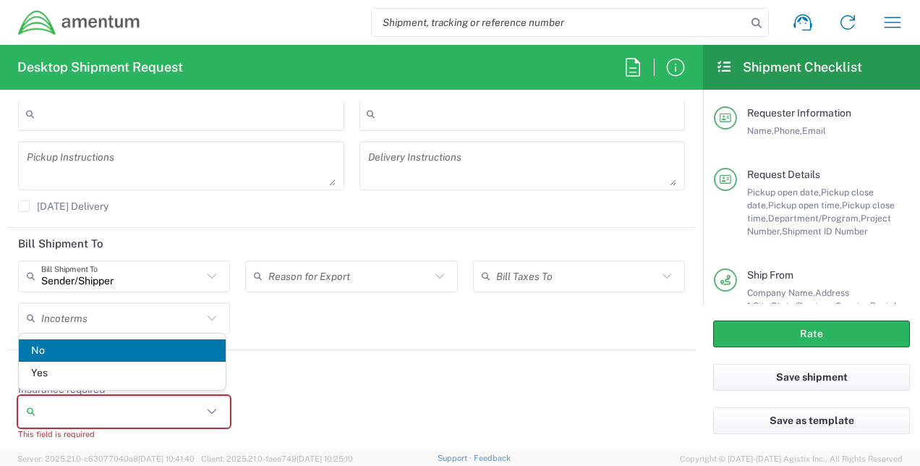
click at [42, 355] on span "No" at bounding box center [122, 350] width 207 height 22
type input "No"
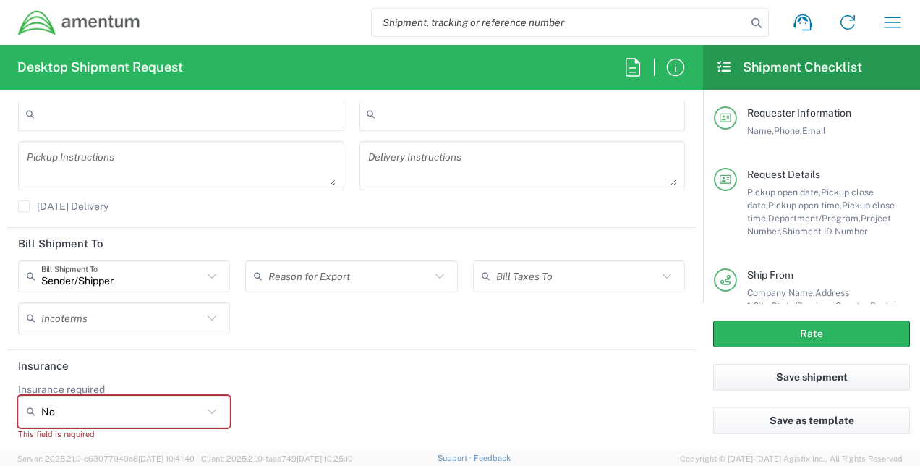
click at [224, 372] on header "Insurance" at bounding box center [351, 366] width 688 height 33
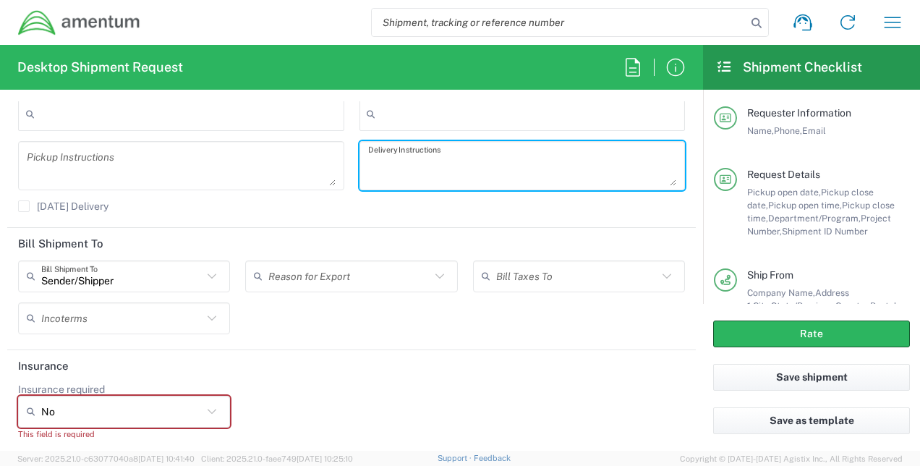
click at [407, 178] on textarea at bounding box center [522, 165] width 309 height 40
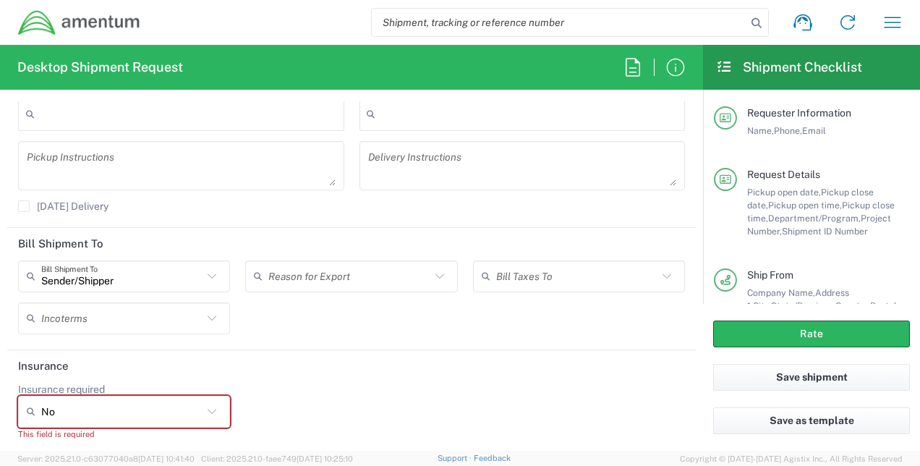
click at [341, 362] on header "Insurance" at bounding box center [351, 366] width 688 height 33
click at [207, 408] on icon at bounding box center [211, 411] width 19 height 19
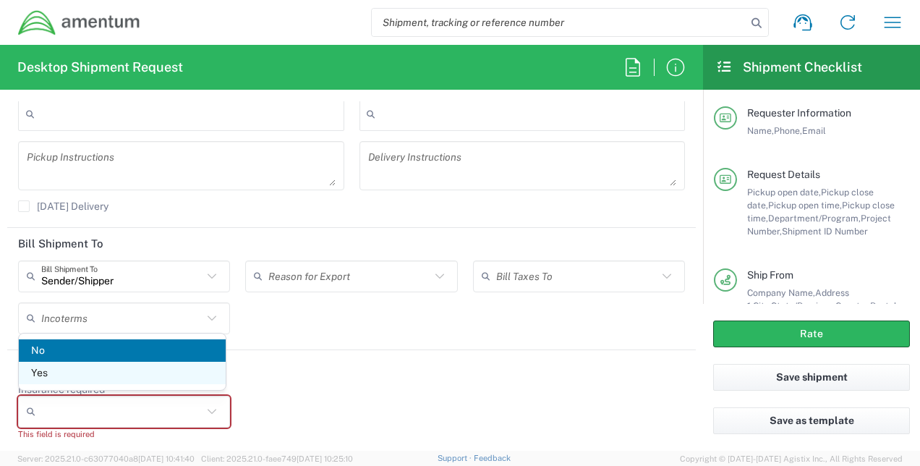
click at [88, 377] on span "Yes" at bounding box center [122, 373] width 207 height 22
type input "Yes"
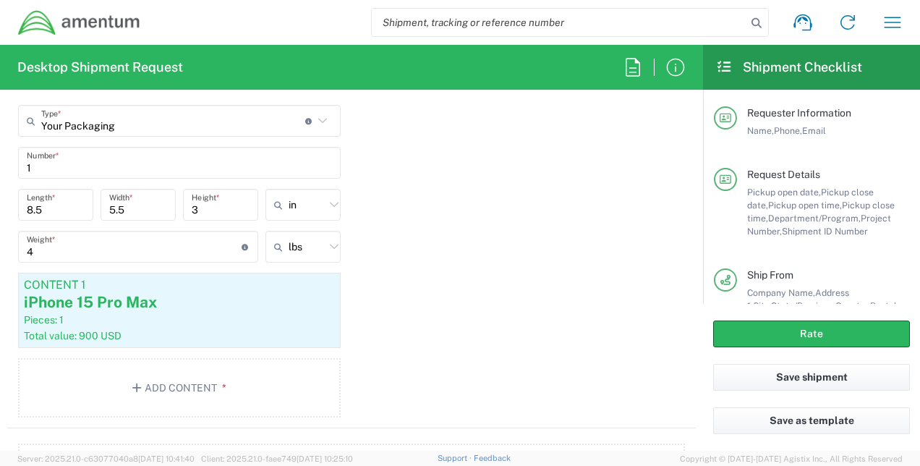
scroll to position [1311, 0]
click at [122, 321] on div "Pieces: 1" at bounding box center [179, 317] width 311 height 13
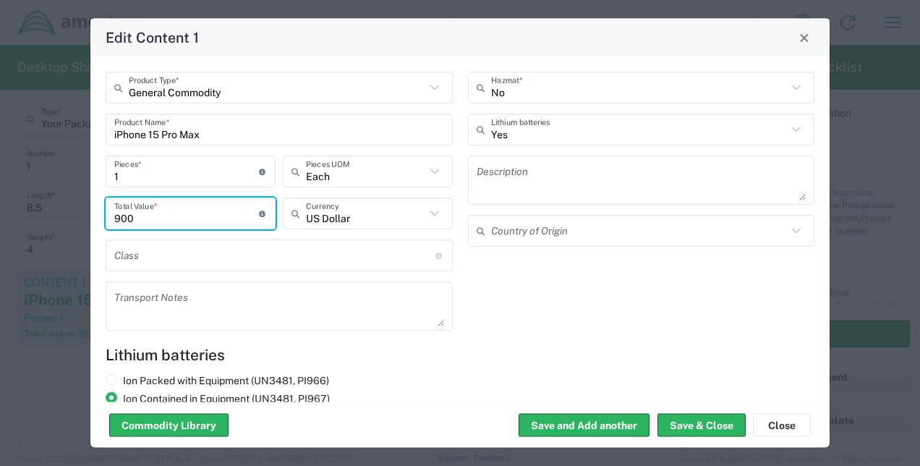
click at [179, 220] on input "900" at bounding box center [186, 212] width 145 height 25
type input "9"
type input "300"
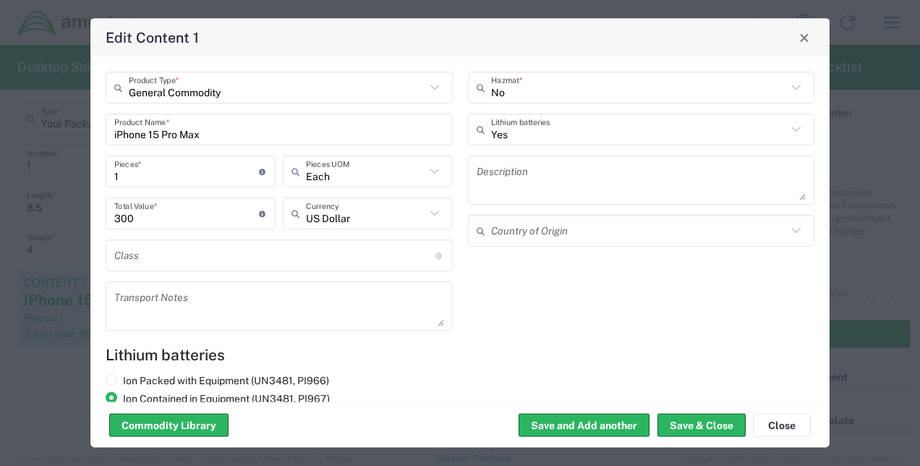
click at [560, 312] on div "No Hazmat * Yes Lithium batteries Description Country of Origin" at bounding box center [641, 206] width 362 height 269
click at [640, 422] on button "Save & Close" at bounding box center [701, 425] width 88 height 23
type input "300"
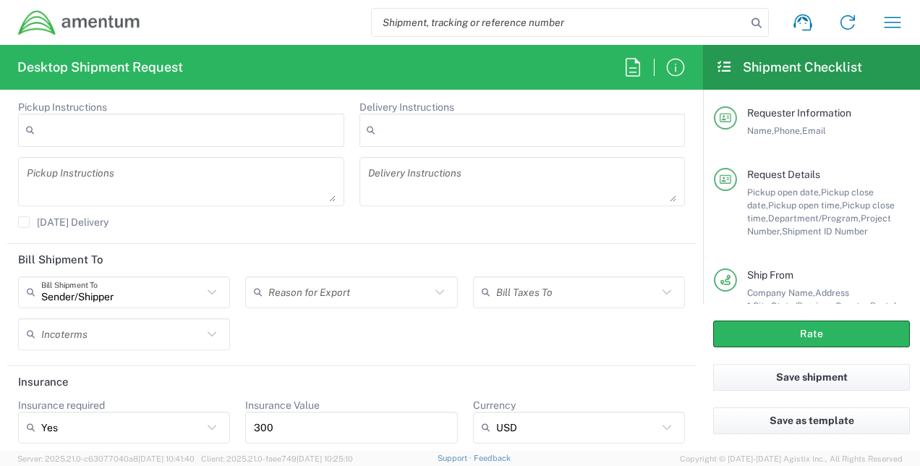
scroll to position [1960, 0]
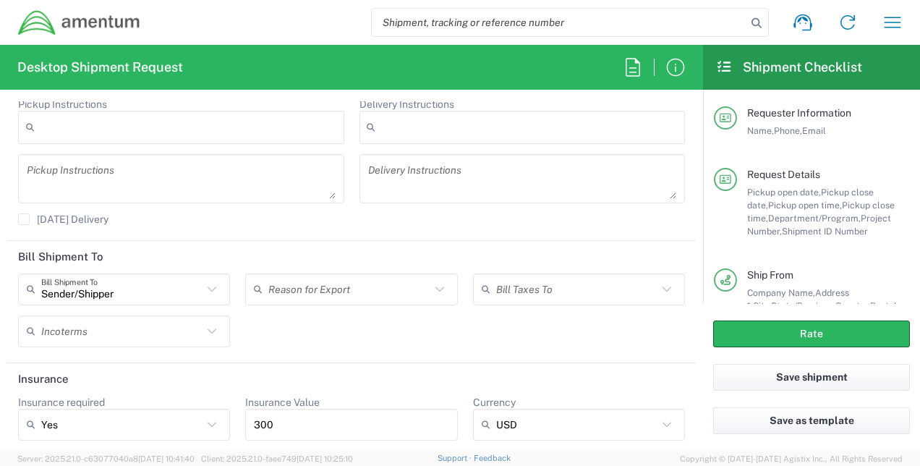
click at [204, 421] on icon at bounding box center [211, 424] width 19 height 19
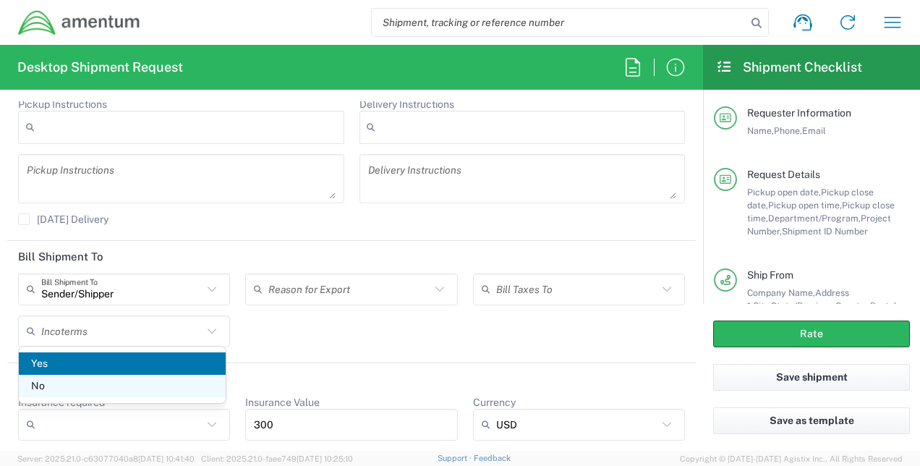
click at [145, 387] on span "No" at bounding box center [122, 386] width 207 height 22
type input "No"
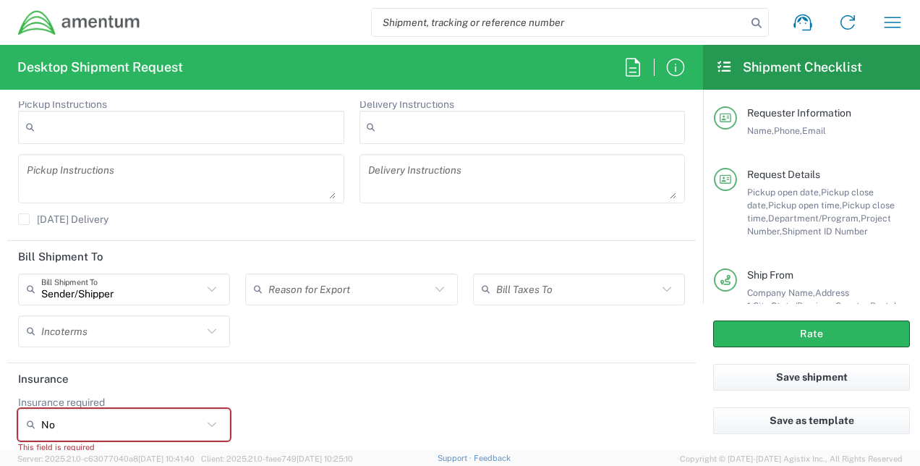
click at [281, 370] on header "Insurance" at bounding box center [351, 379] width 688 height 33
click at [205, 415] on icon at bounding box center [211, 424] width 19 height 19
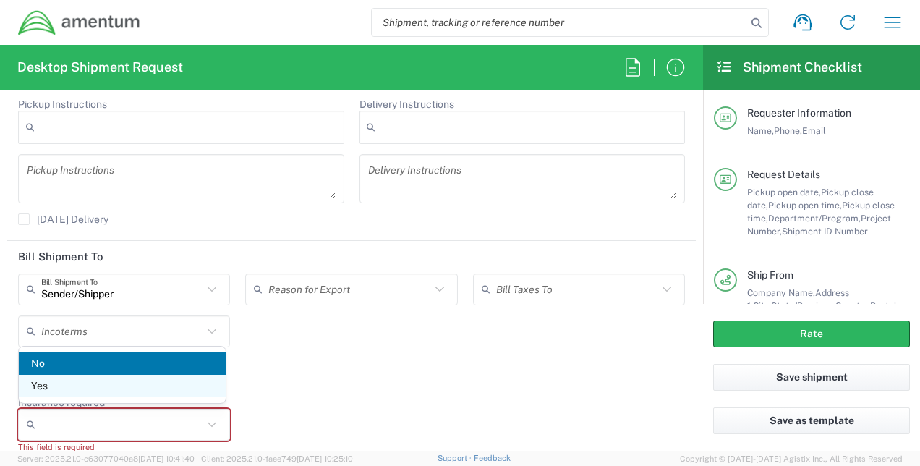
click at [156, 381] on span "Yes" at bounding box center [122, 386] width 207 height 22
type input "Yes"
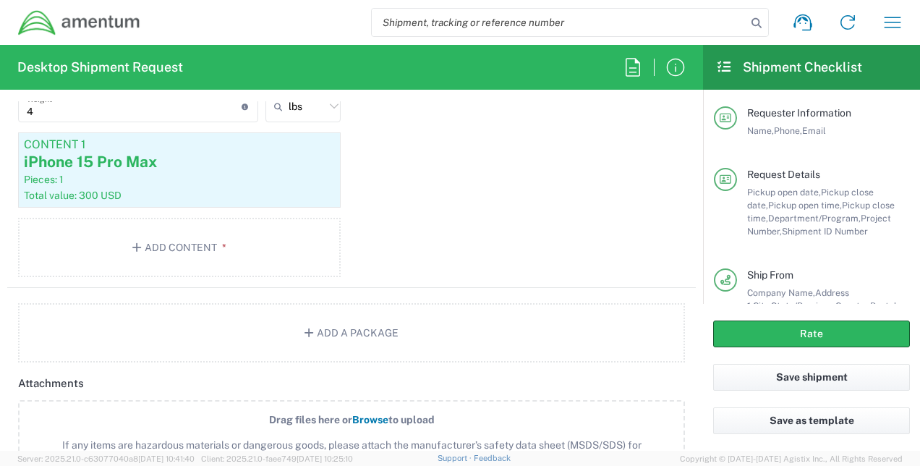
scroll to position [1420, 0]
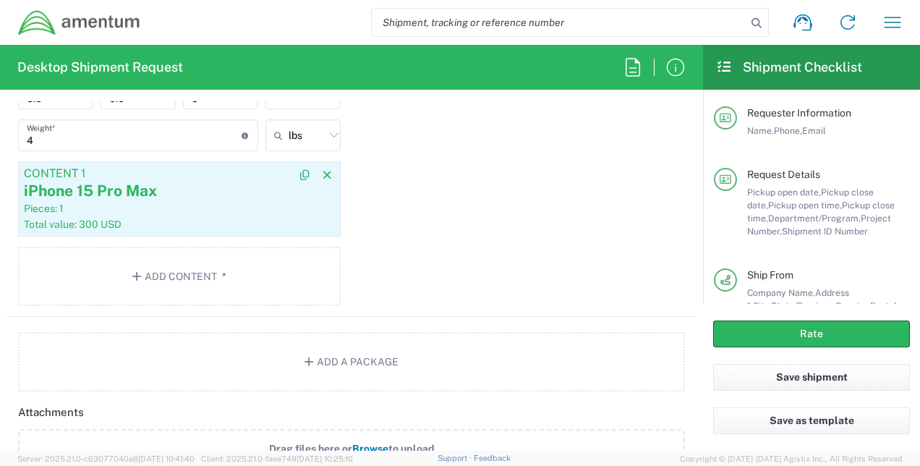
click at [172, 189] on div "iPhone 15 Pro Max" at bounding box center [179, 191] width 311 height 22
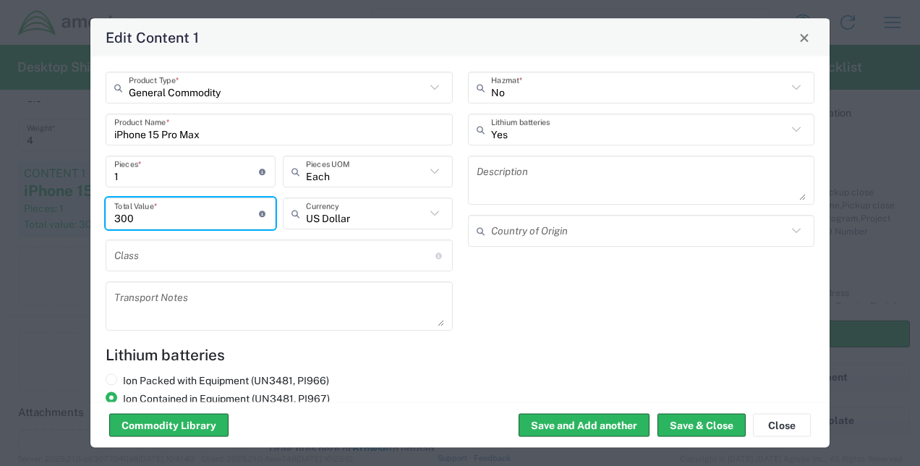
click at [140, 221] on input "300" at bounding box center [186, 212] width 145 height 25
type input "3"
type input "900"
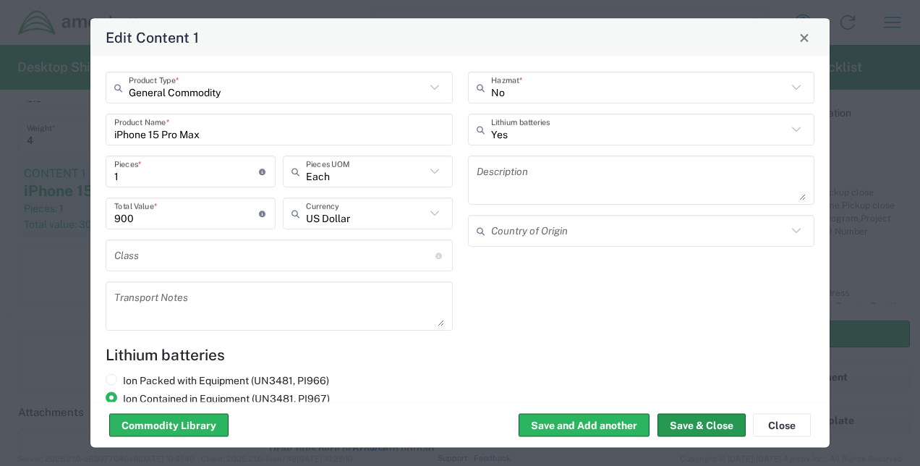
click at [640, 431] on button "Save & Close" at bounding box center [701, 425] width 88 height 23
type input "900"
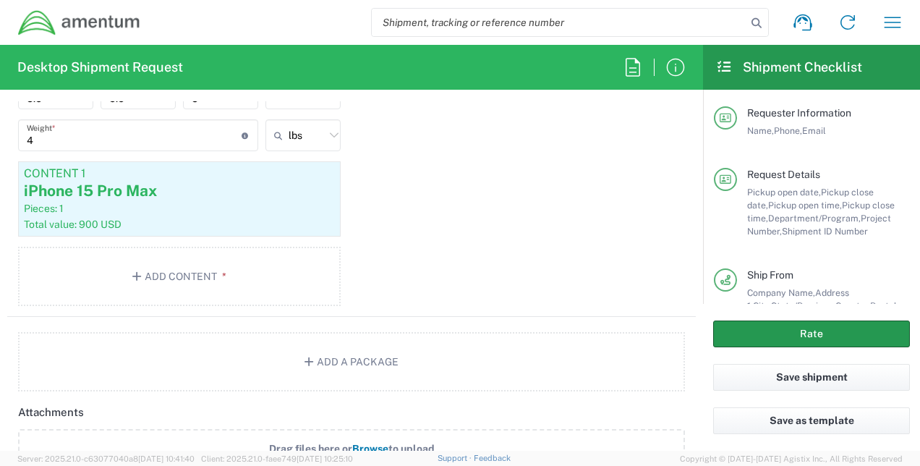
click at [640, 335] on button "Rate" at bounding box center [811, 333] width 197 height 27
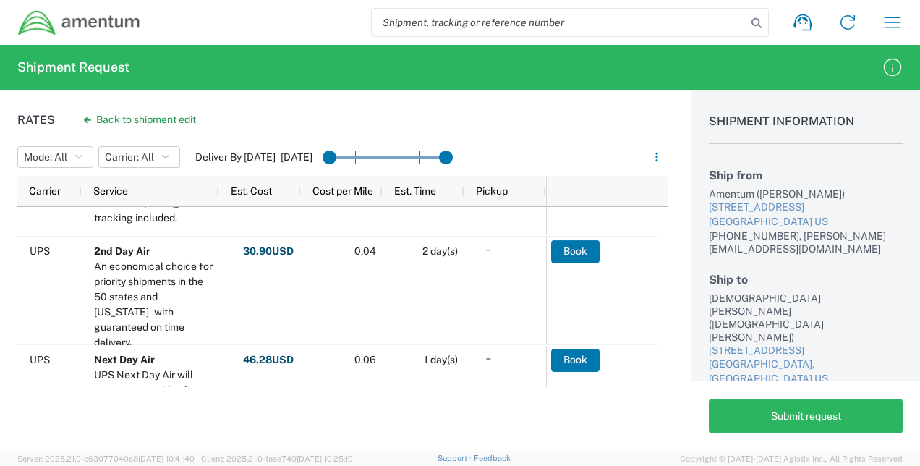
scroll to position [231, 0]
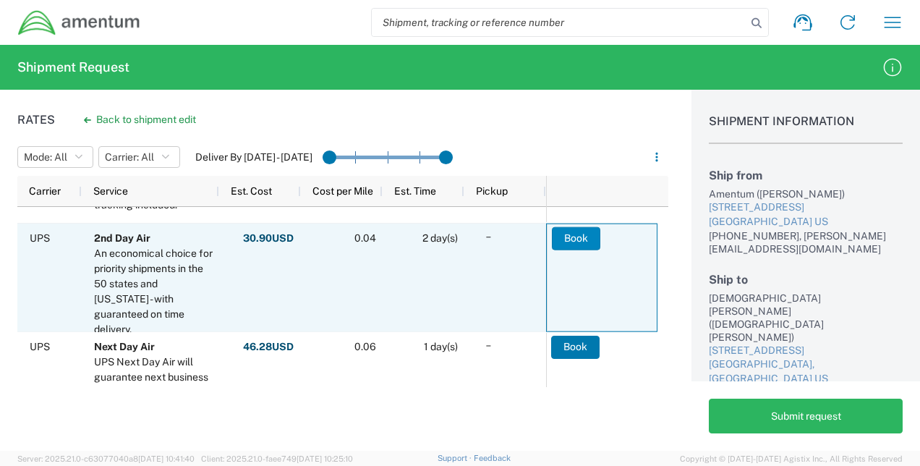
click at [581, 238] on button "Book" at bounding box center [576, 237] width 48 height 23
